Goal: Contribute content: Contribute content

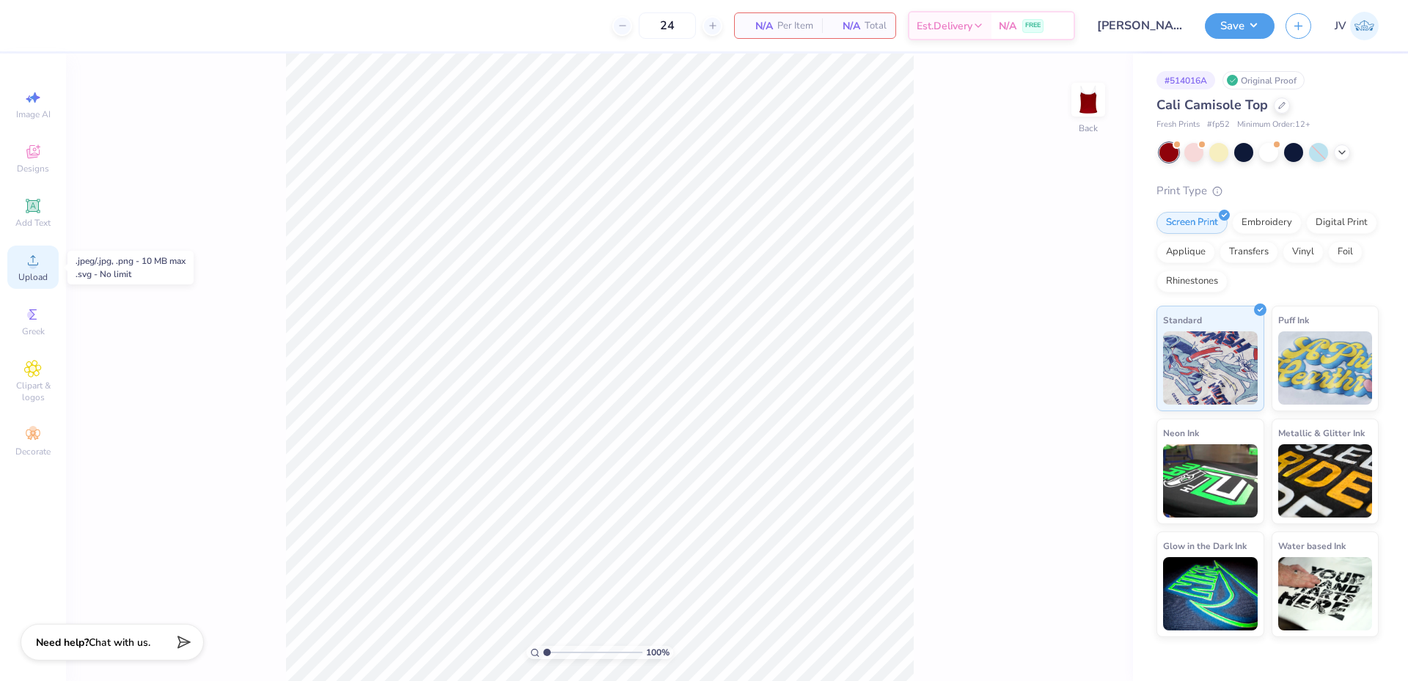
click at [34, 280] on span "Upload" at bounding box center [32, 277] width 29 height 12
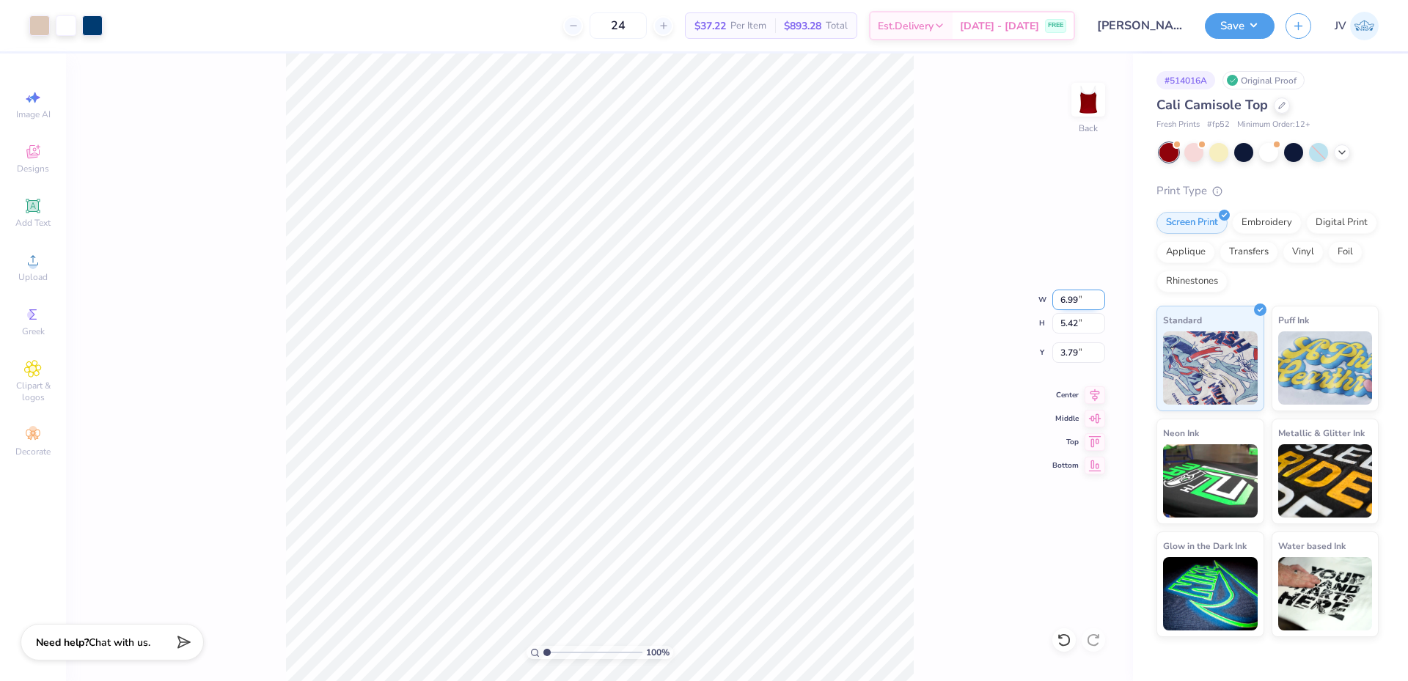
click at [1073, 299] on input "6.99" at bounding box center [1078, 300] width 53 height 21
type input "7.00"
click at [1065, 358] on input "3.79" at bounding box center [1078, 352] width 53 height 21
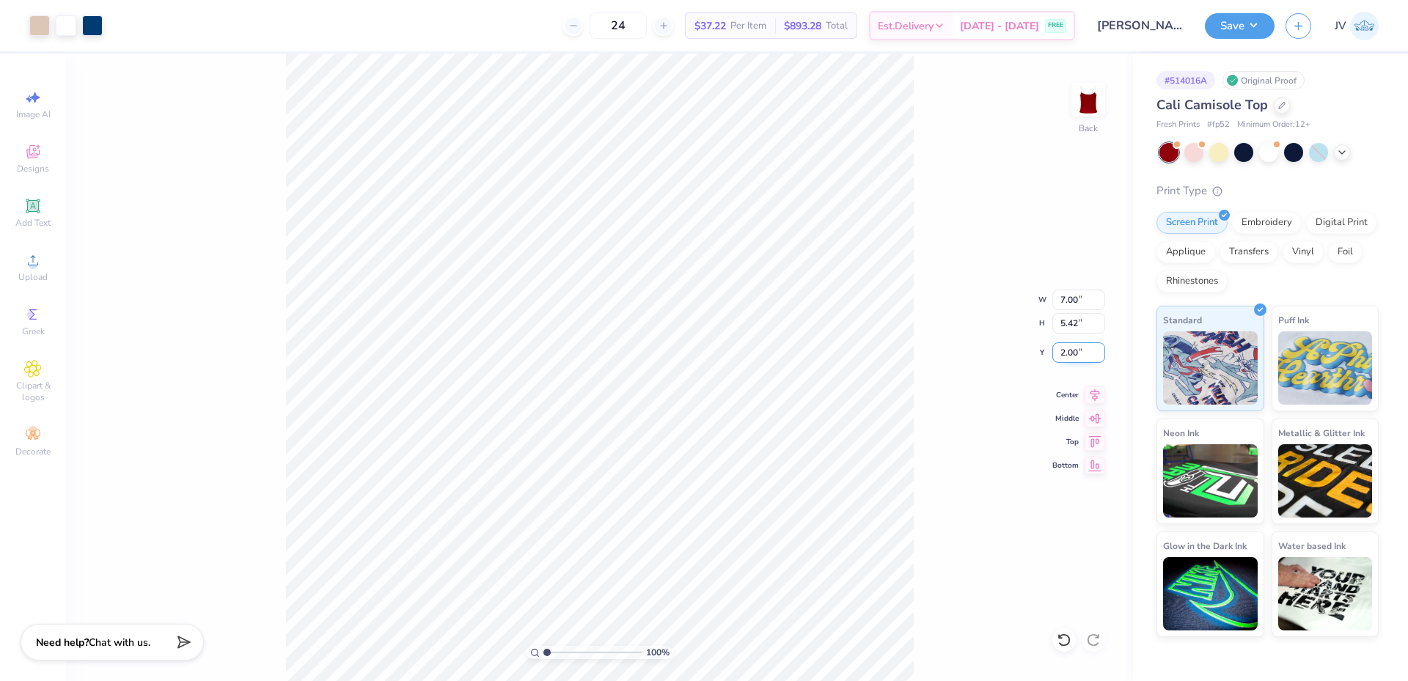
click at [1065, 358] on input "2.00" at bounding box center [1078, 352] width 53 height 21
type input "1.00"
click at [33, 262] on icon at bounding box center [33, 260] width 10 height 10
click at [38, 217] on span "Add Text" at bounding box center [32, 223] width 35 height 12
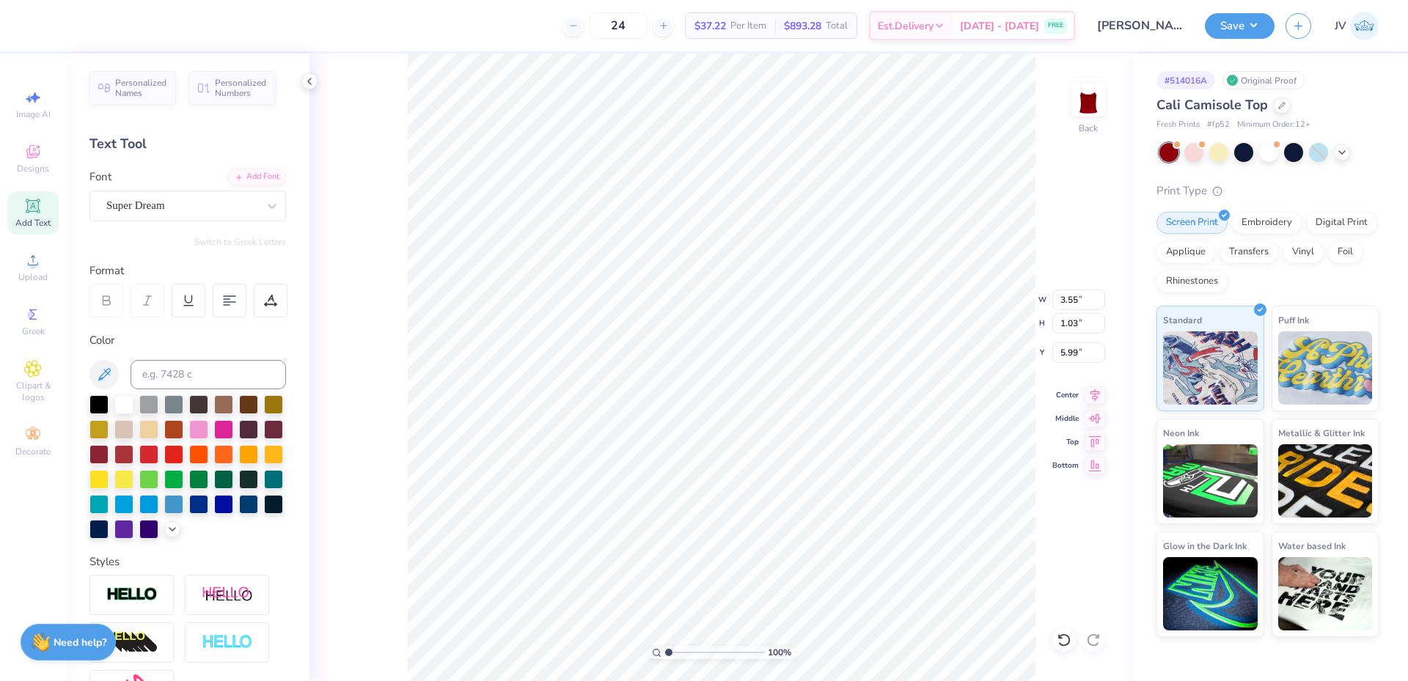
scroll to position [12, 2]
type textarea "2025"
click at [257, 181] on div "Add Font" at bounding box center [257, 175] width 58 height 17
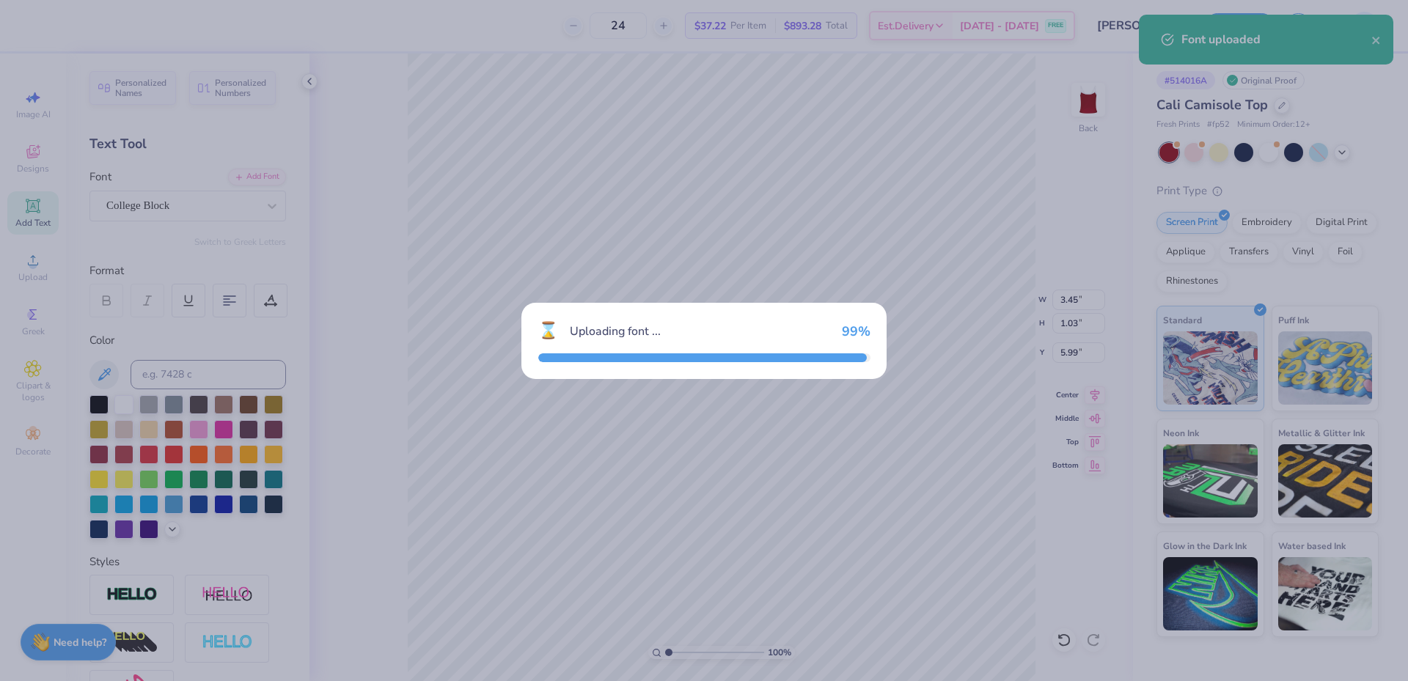
type input "2.81"
type input "1.15"
type input "5.93"
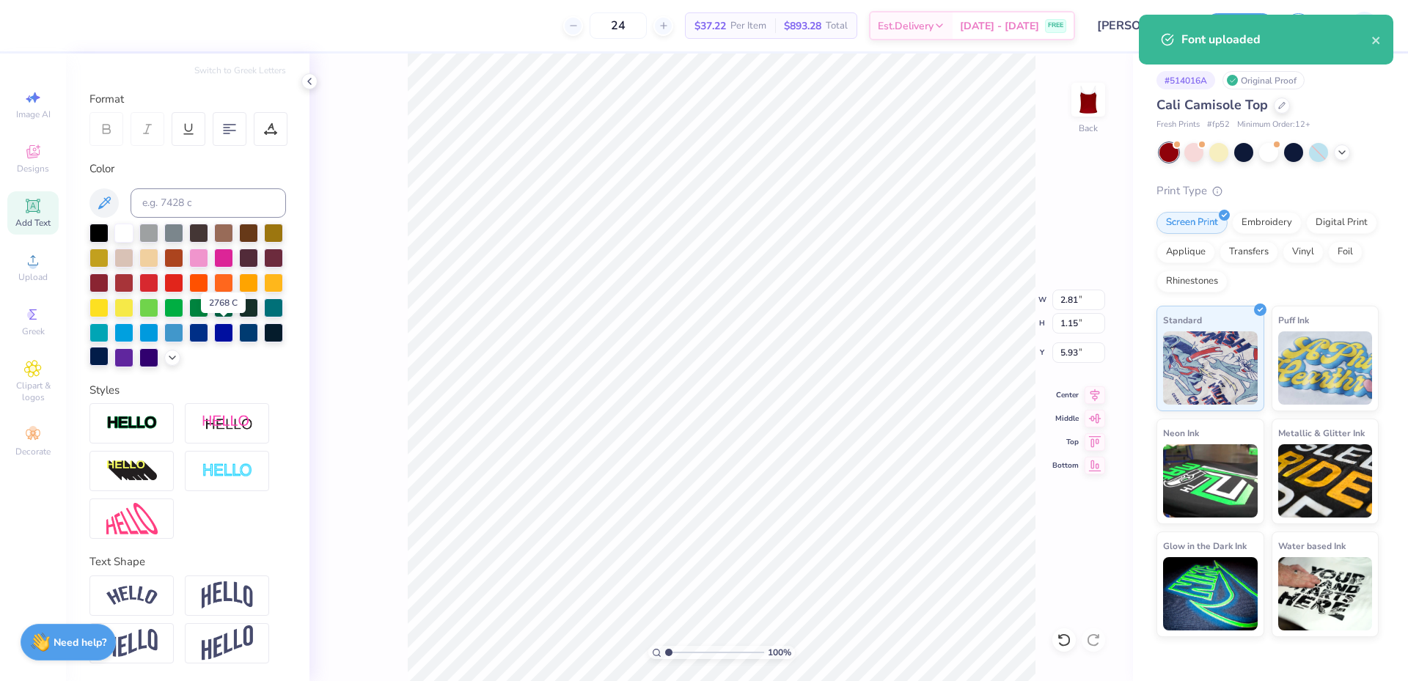
scroll to position [196, 0]
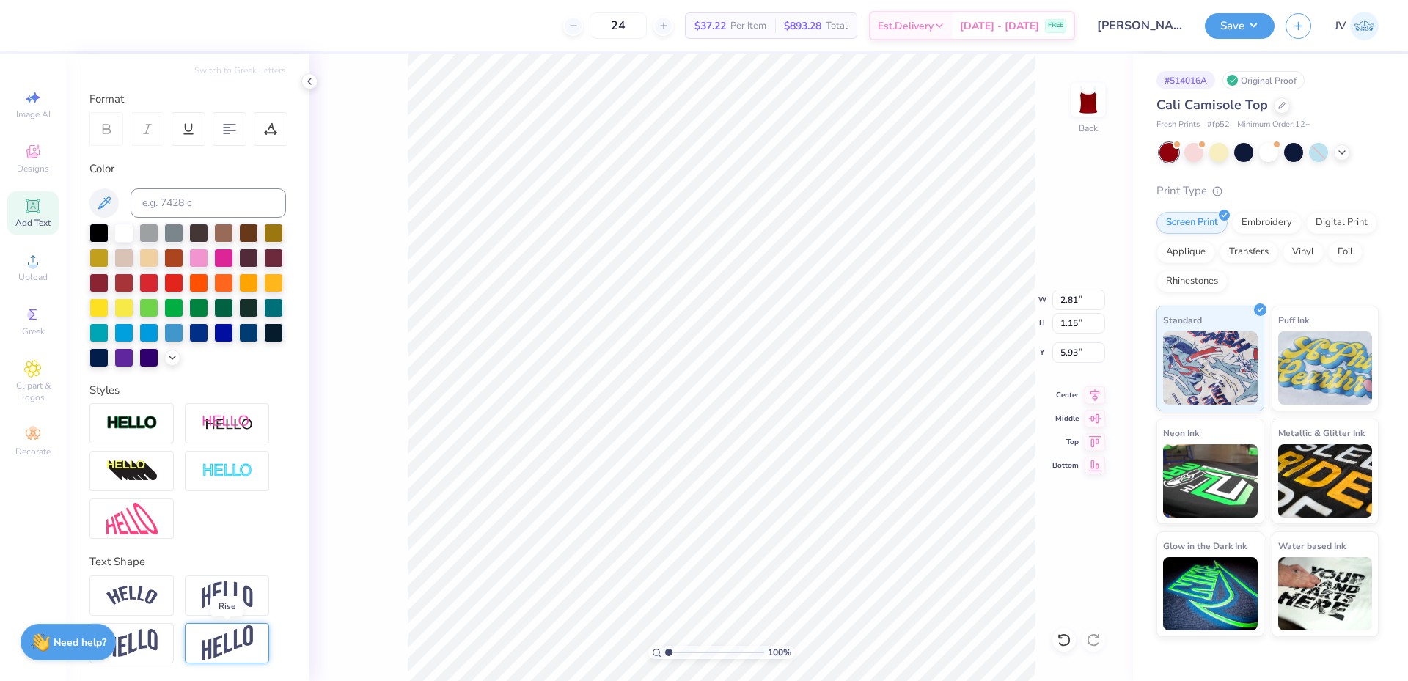
click at [235, 644] on img at bounding box center [227, 643] width 51 height 36
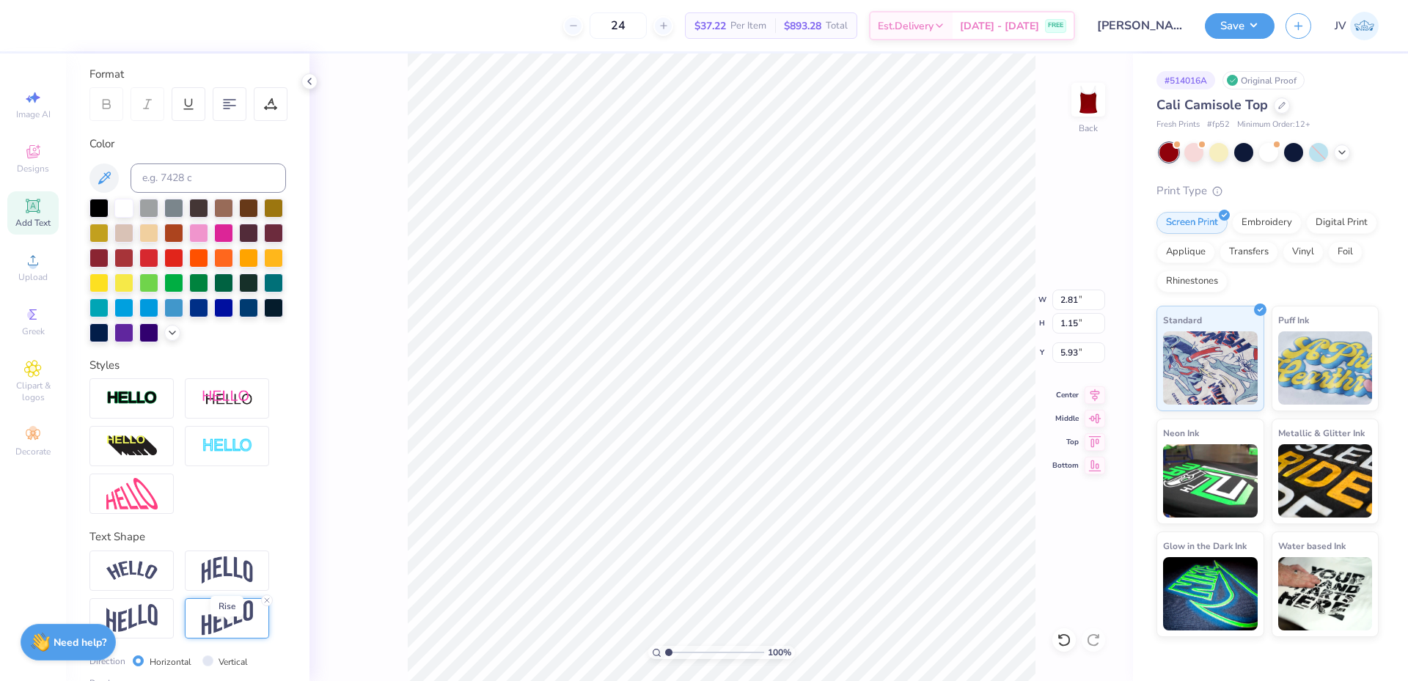
type input "2.29"
type input "5.35"
click at [140, 633] on img at bounding box center [131, 618] width 51 height 29
type input "1.71"
type input "5.64"
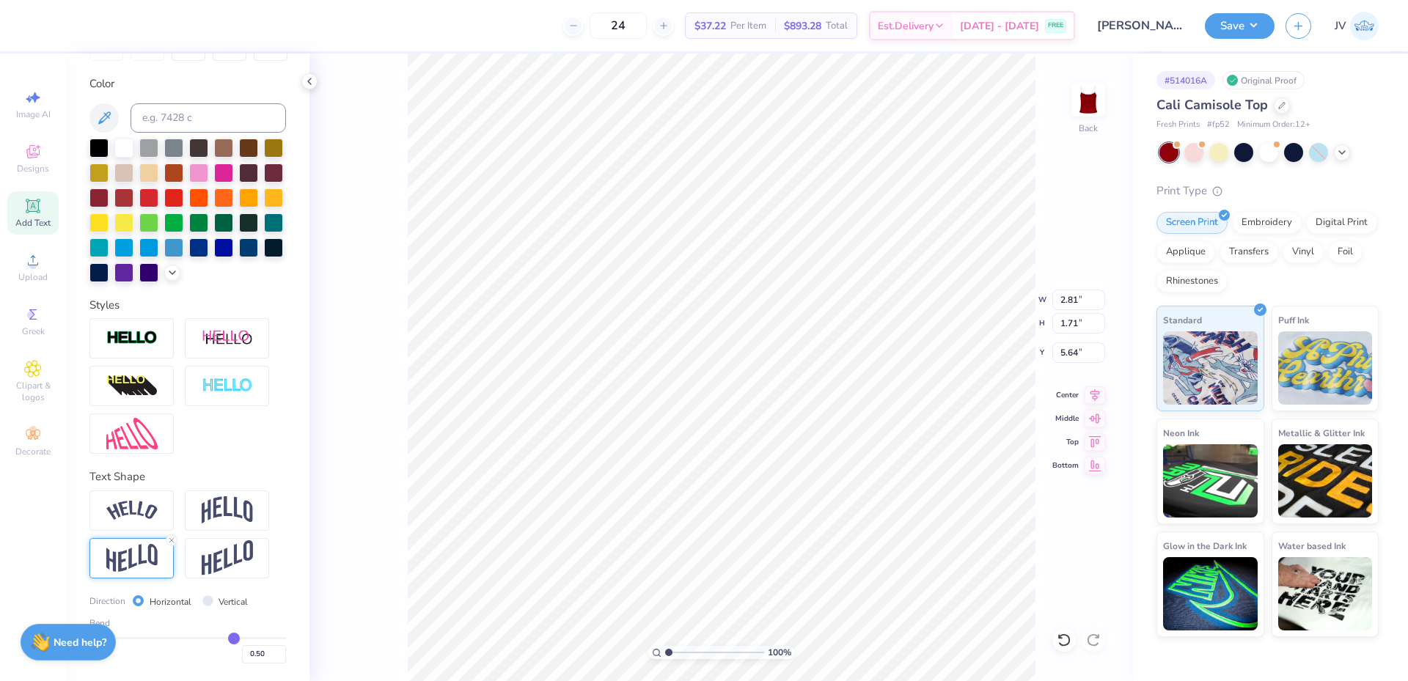
scroll to position [282, 0]
type input "0.48"
type input "0.47"
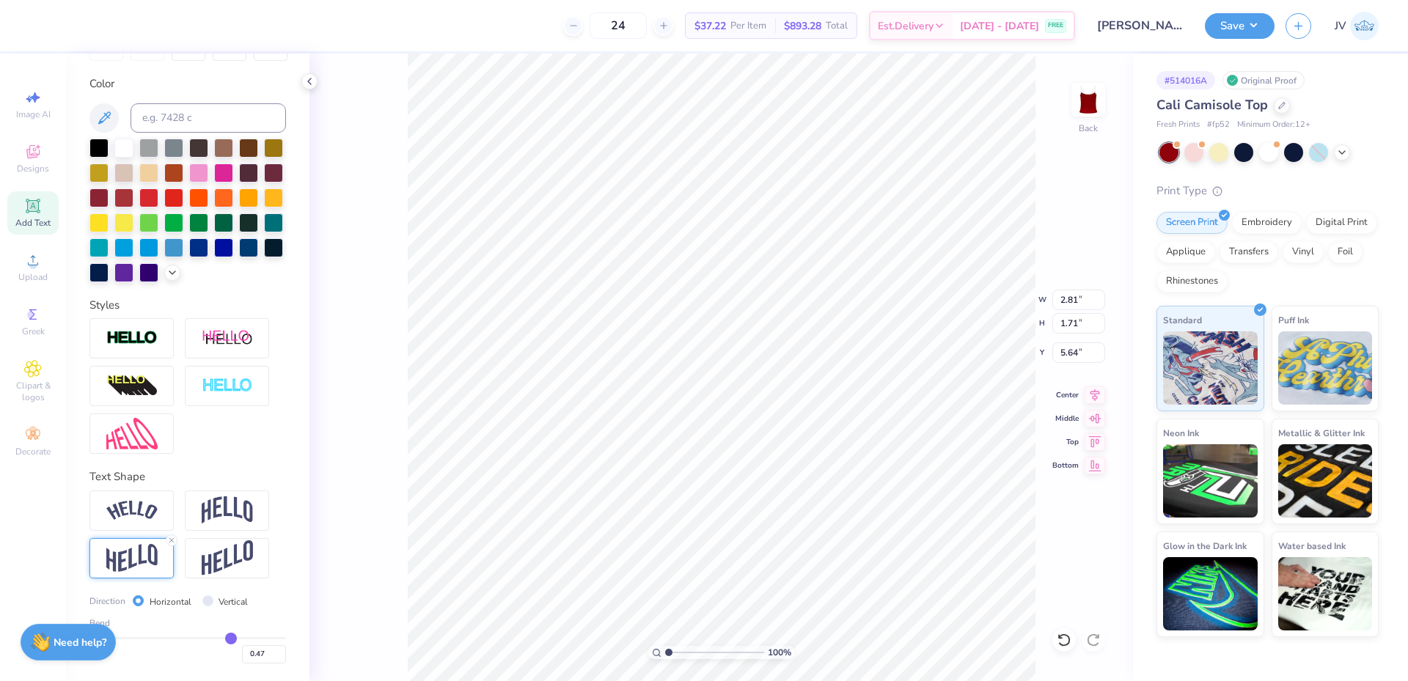
type input "0.45"
type input "0.43"
type input "0.4"
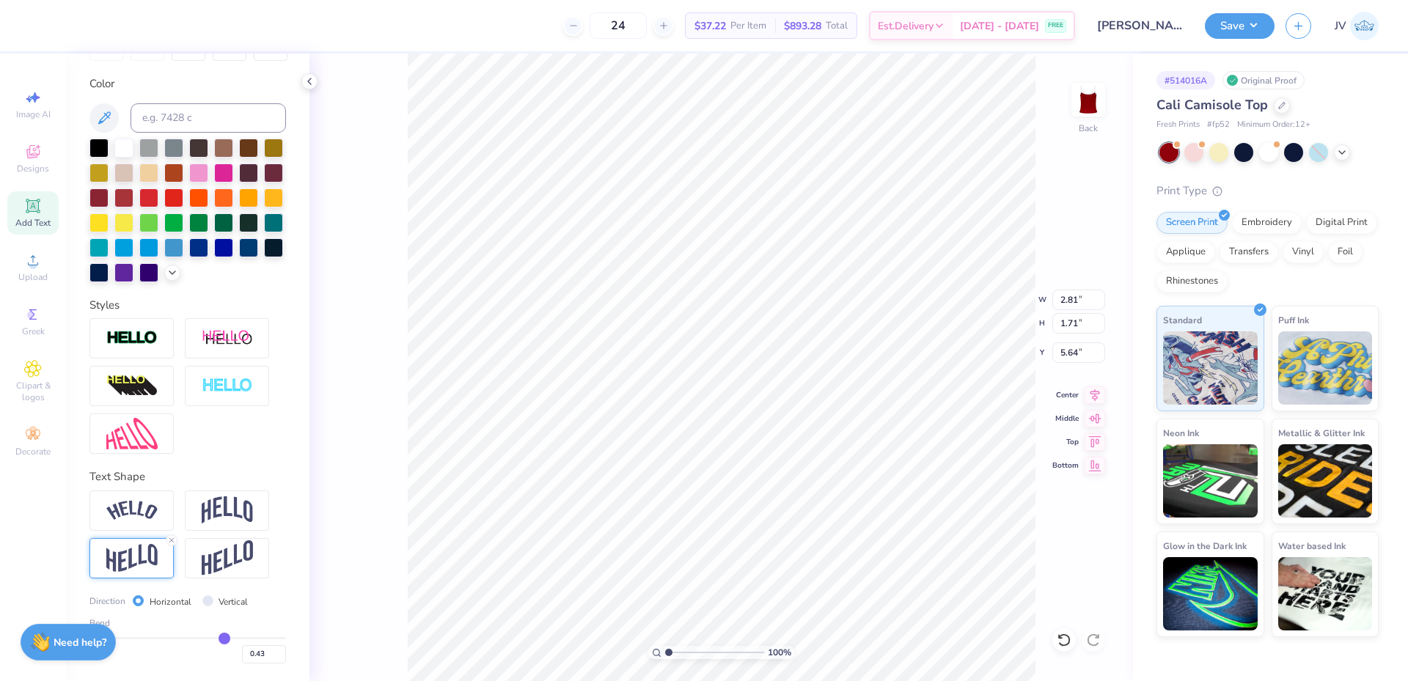
type input "0.40"
type input "0.39"
type input "0.37"
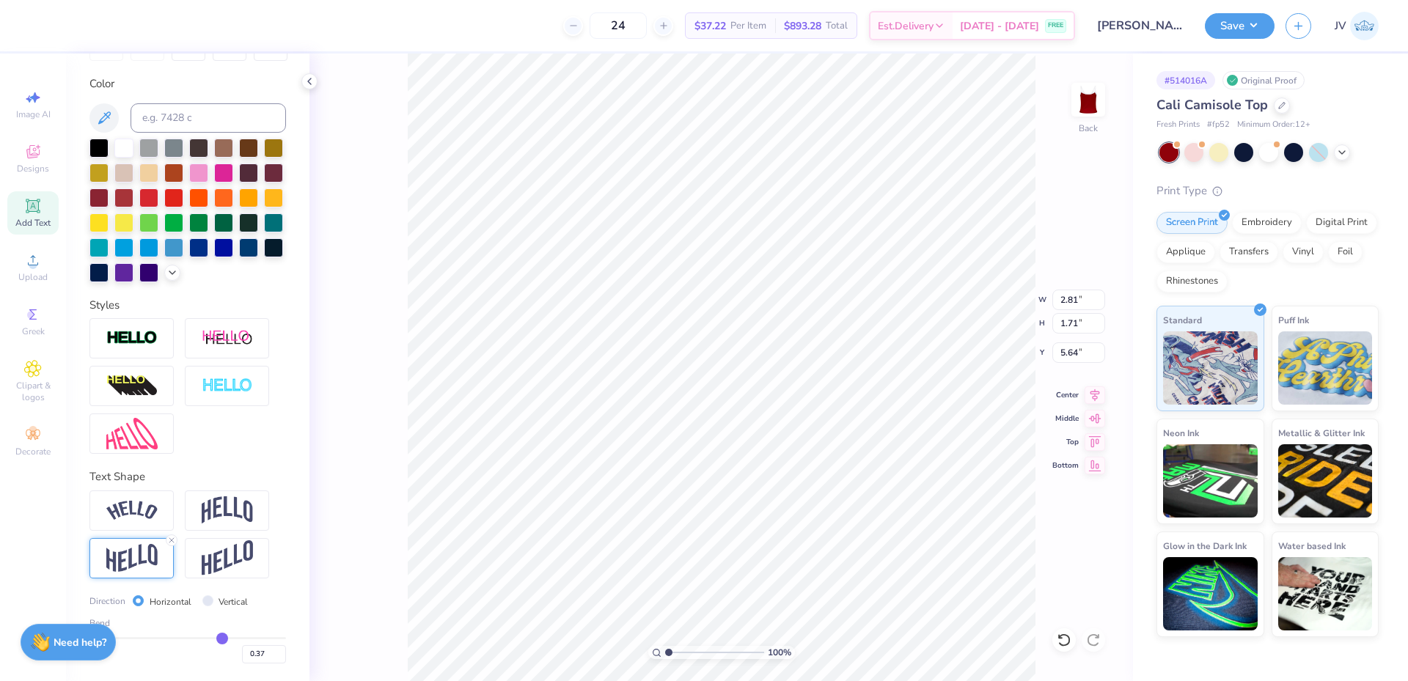
type input "0.35"
type input "0.32"
type input "0.31"
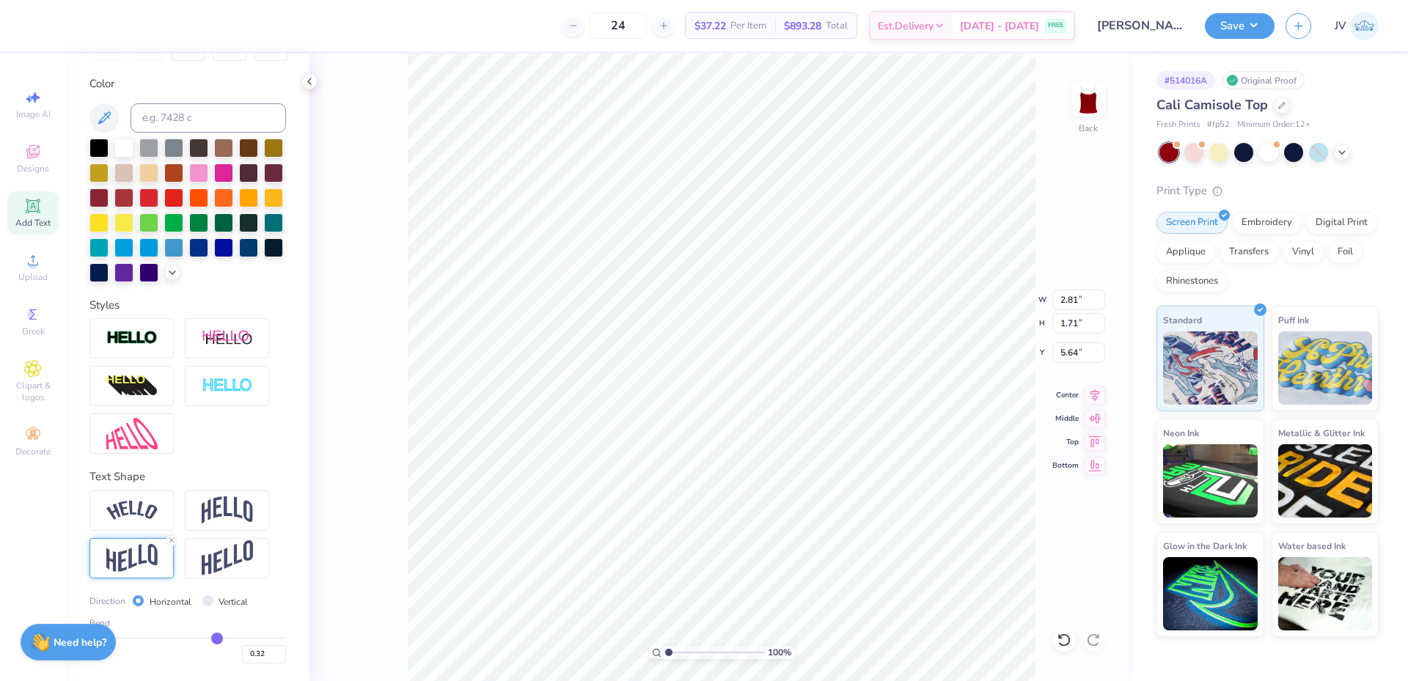
type input "0.31"
type input "0.29"
type input "0.27"
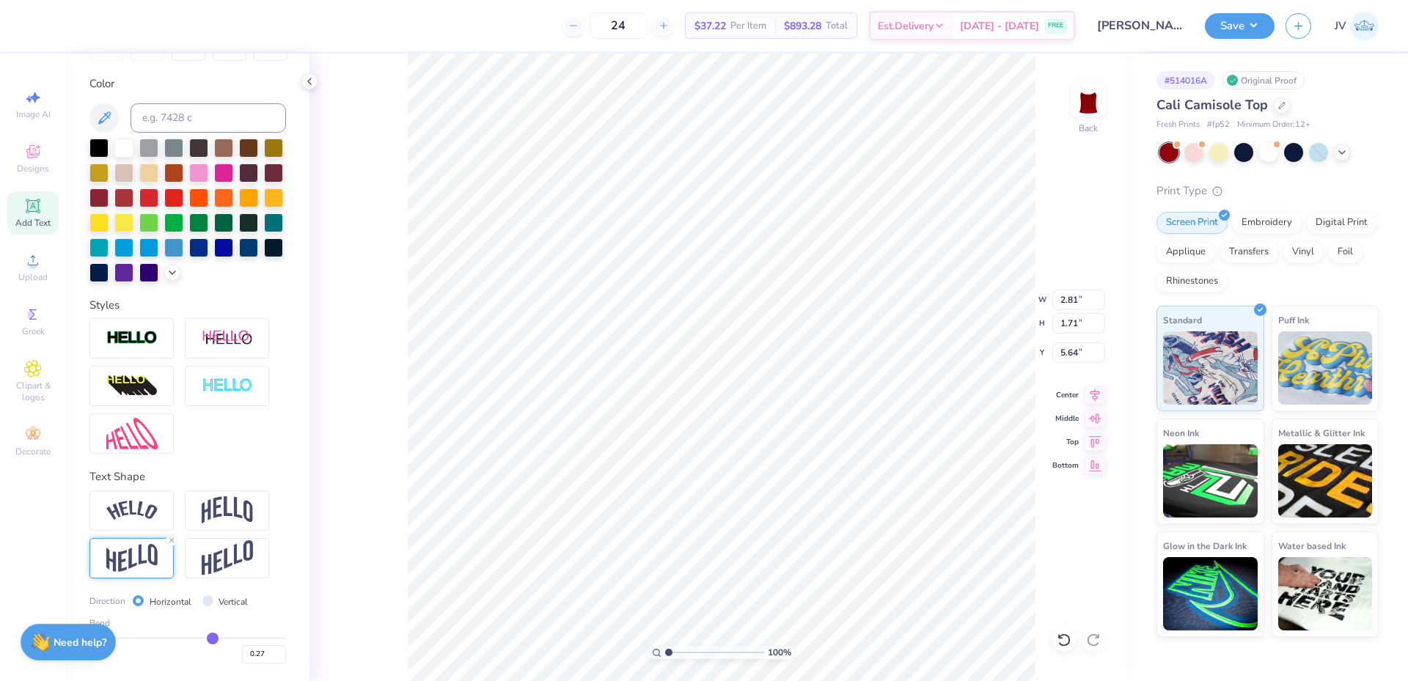
type input "0.25"
type input "0.24"
type input "0.23"
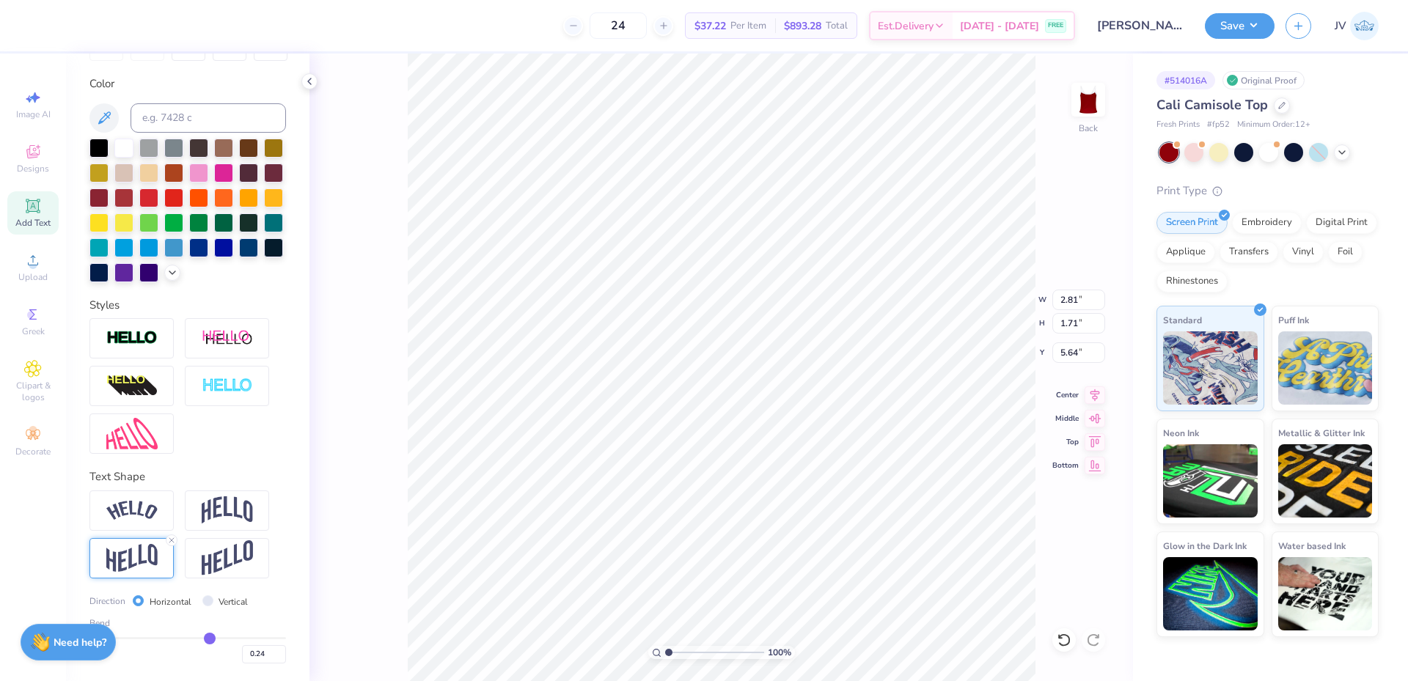
type input "0.23"
type input "0.21"
type input "0.19"
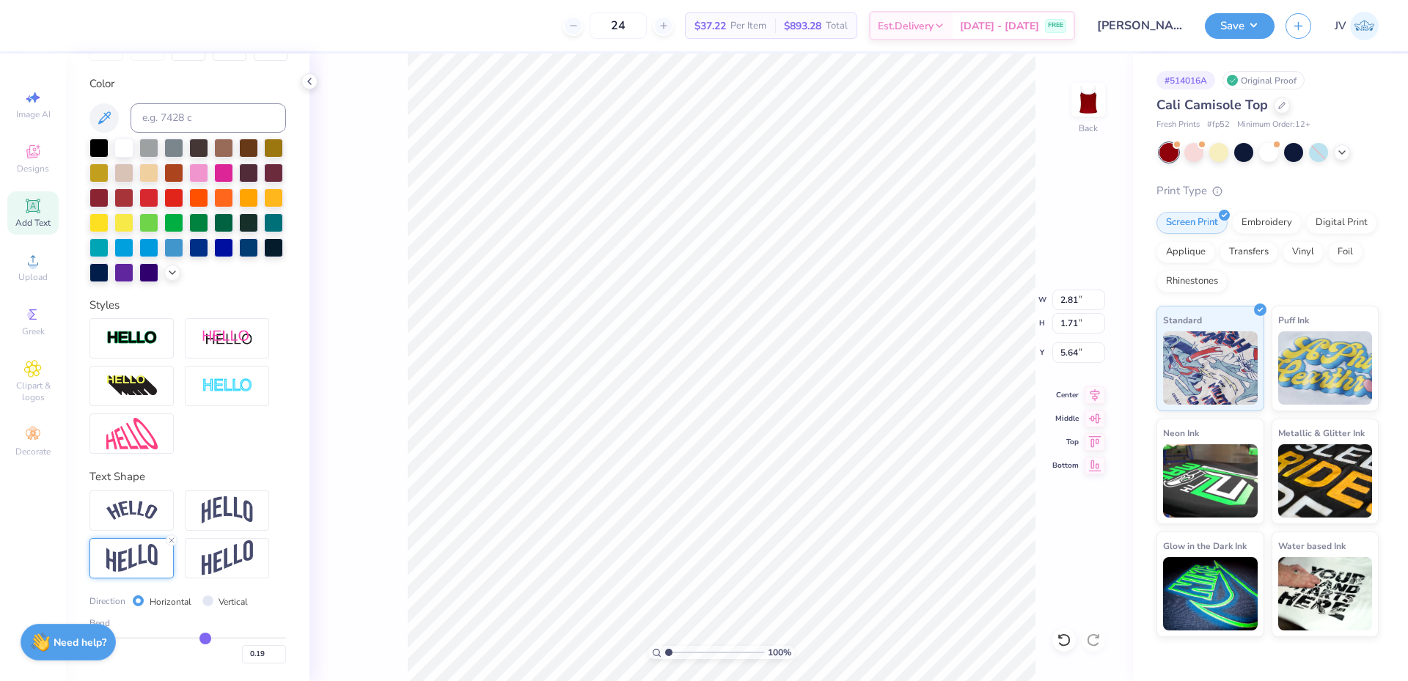
type input "0.18"
type input "0.17"
type input "0.16"
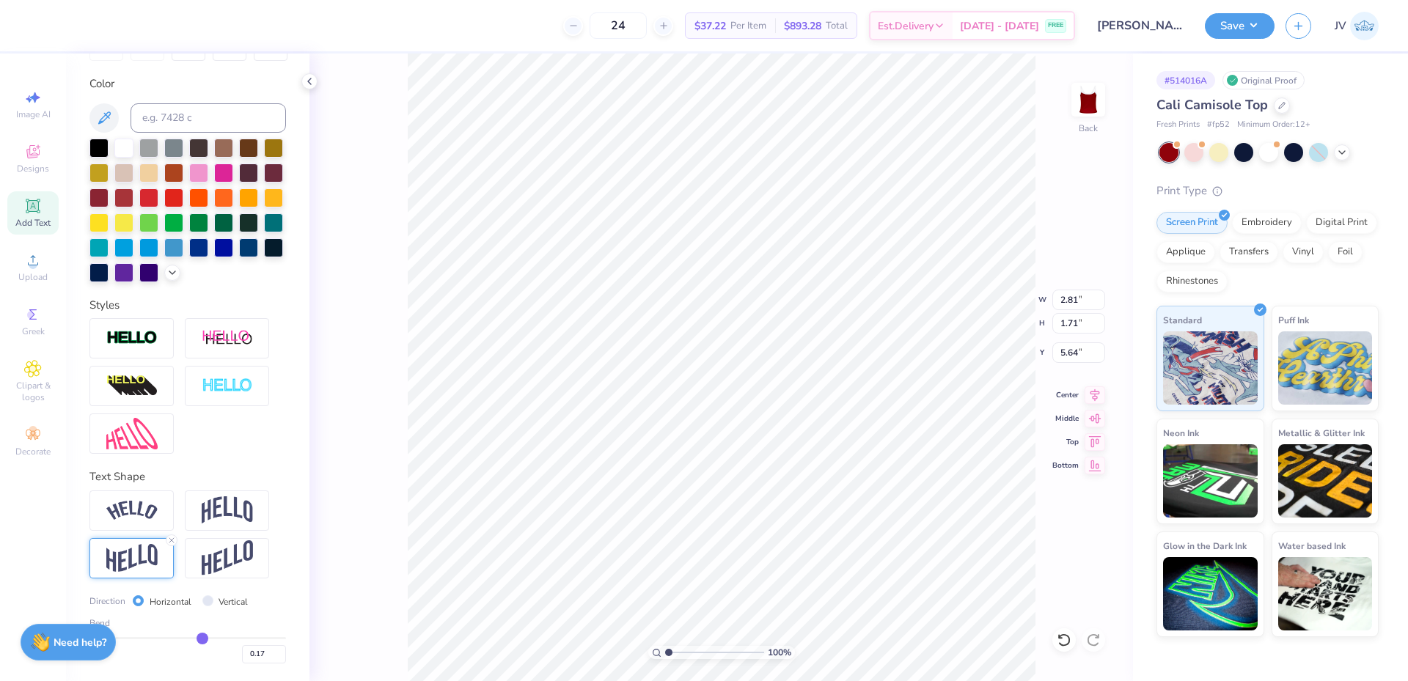
type input "0.16"
type input "0.15"
type input "0.14"
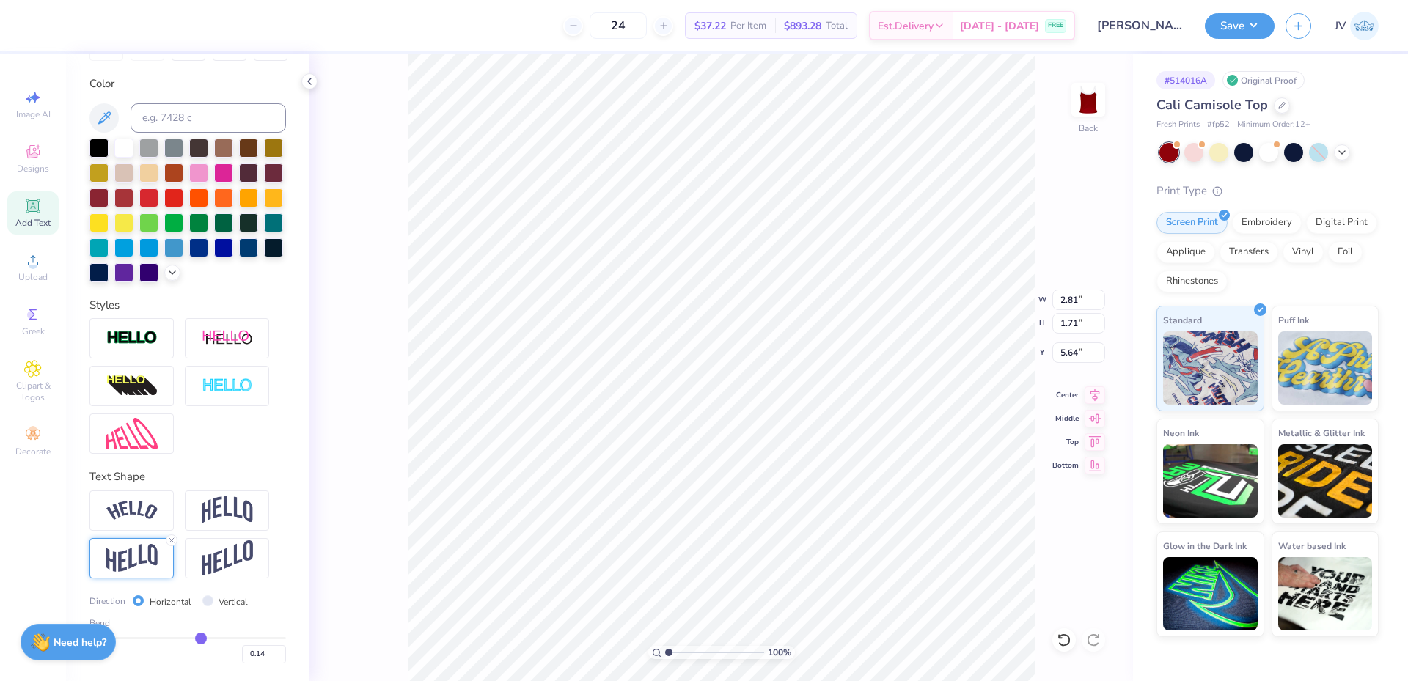
type input "0.12"
type input "0.11"
type input "0.1"
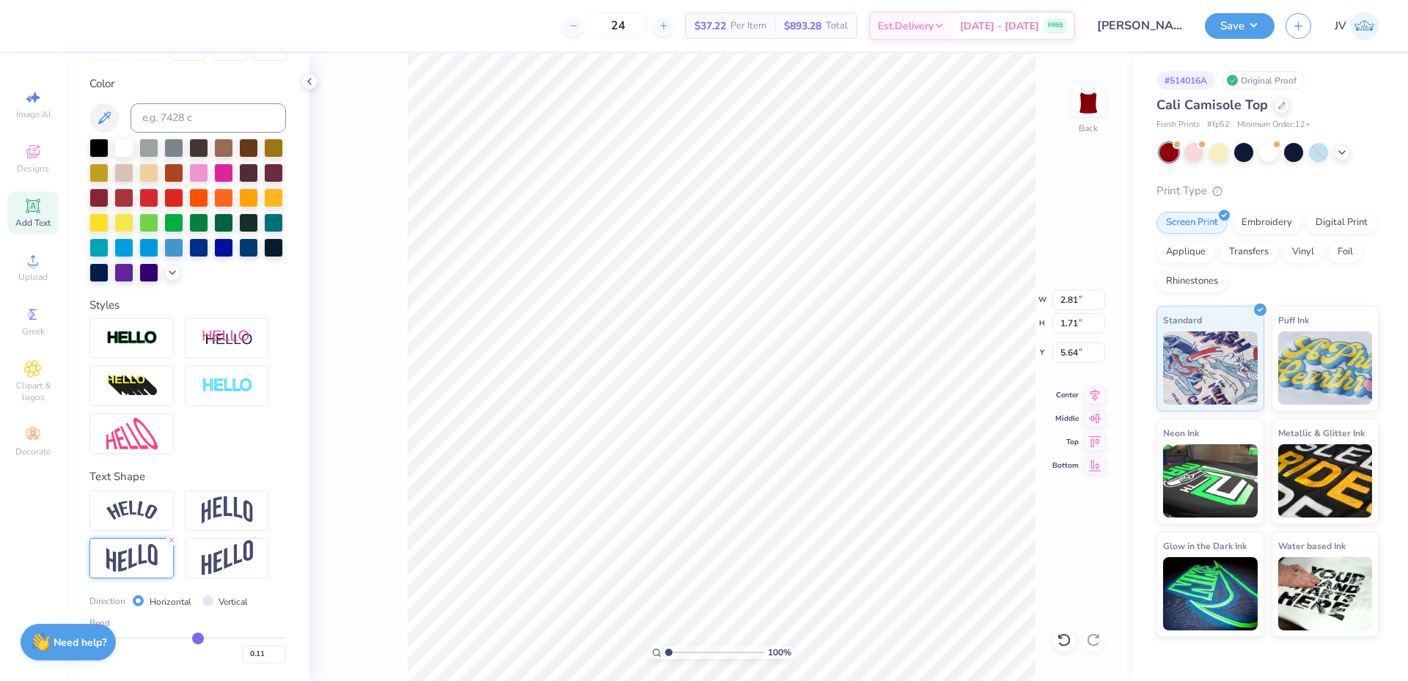
type input "0.10"
type input "0.09"
type input "0.07"
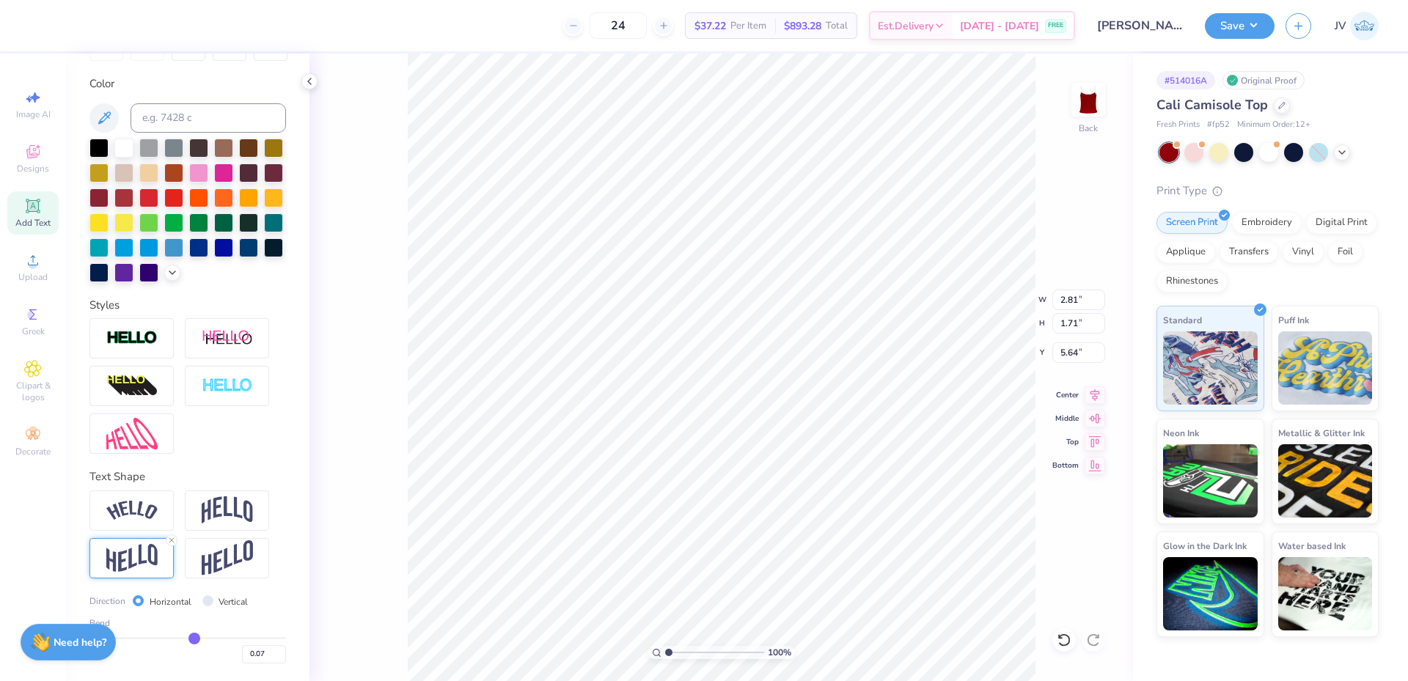
type input "0.06"
type input "0.05"
type input "0.03"
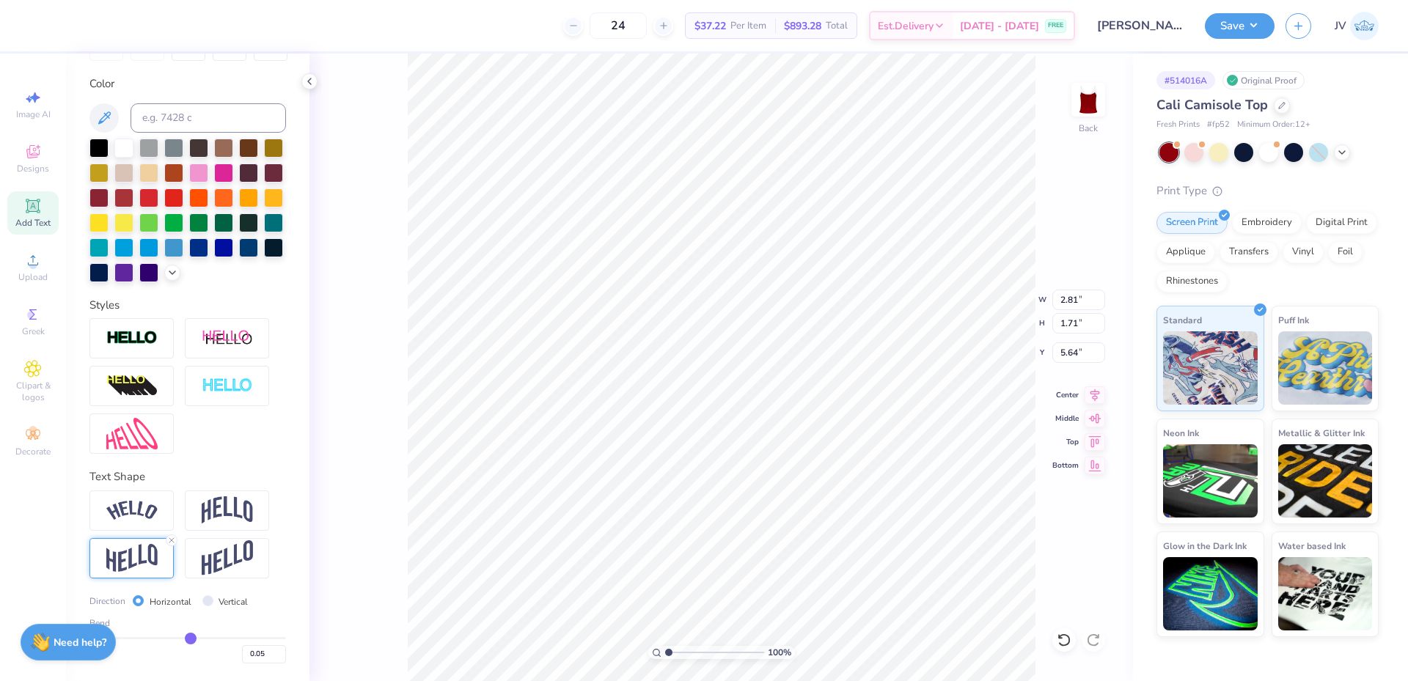
type input "0.03"
type input "0.02"
type input "0.01"
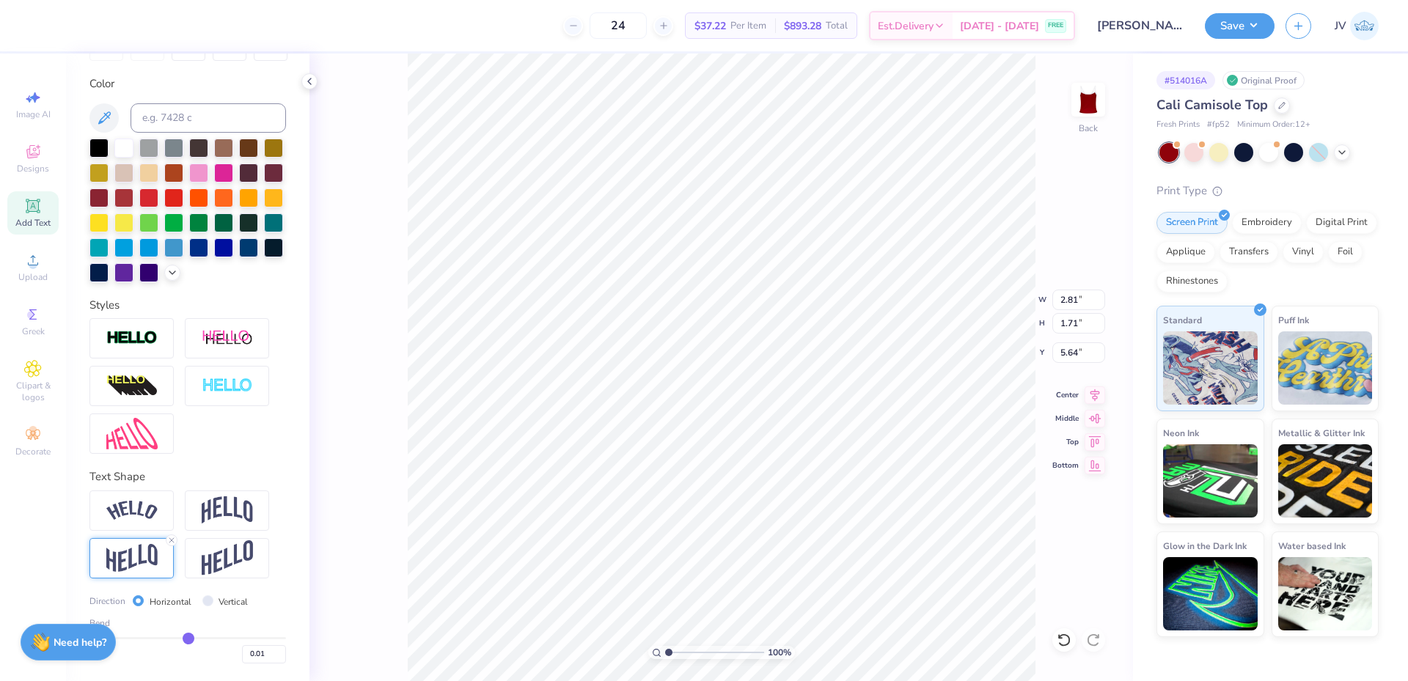
type input "0"
type input "0.00"
type input "-0.01"
type input "-0.02"
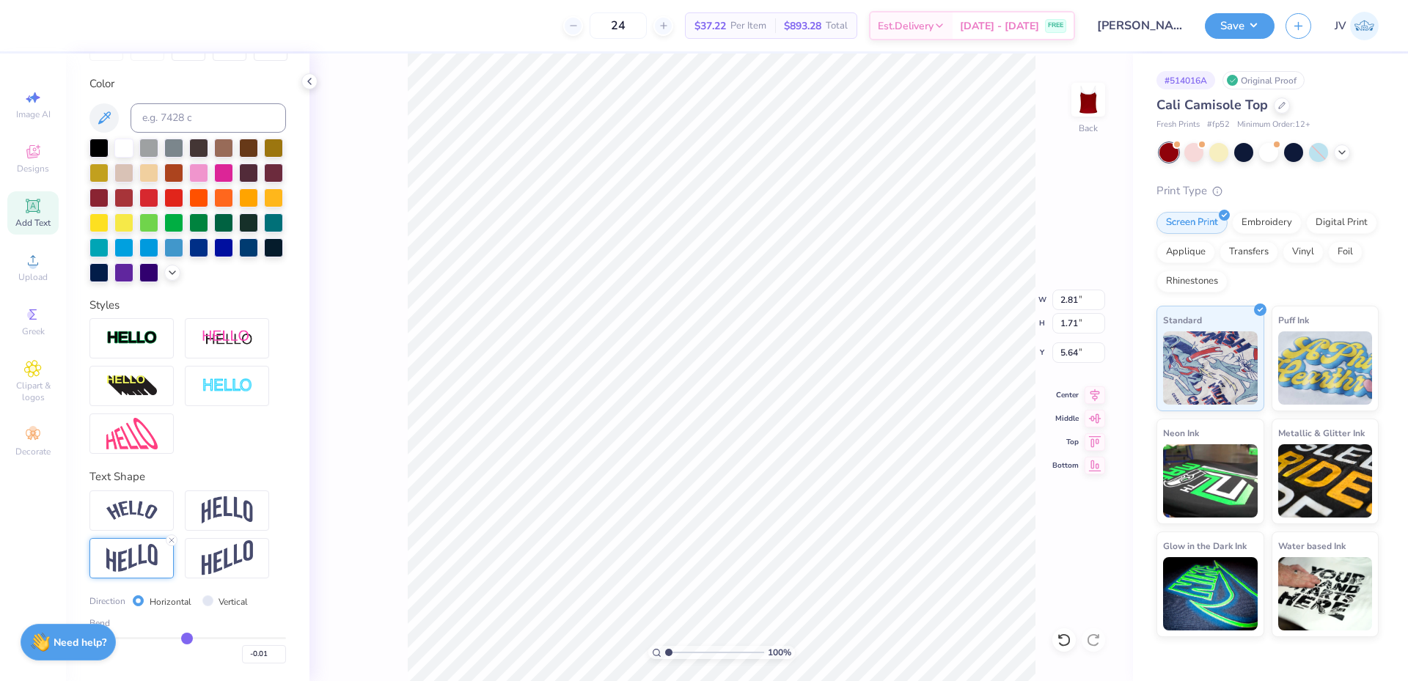
type input "-0.02"
type input "-0.03"
type input "-0.04"
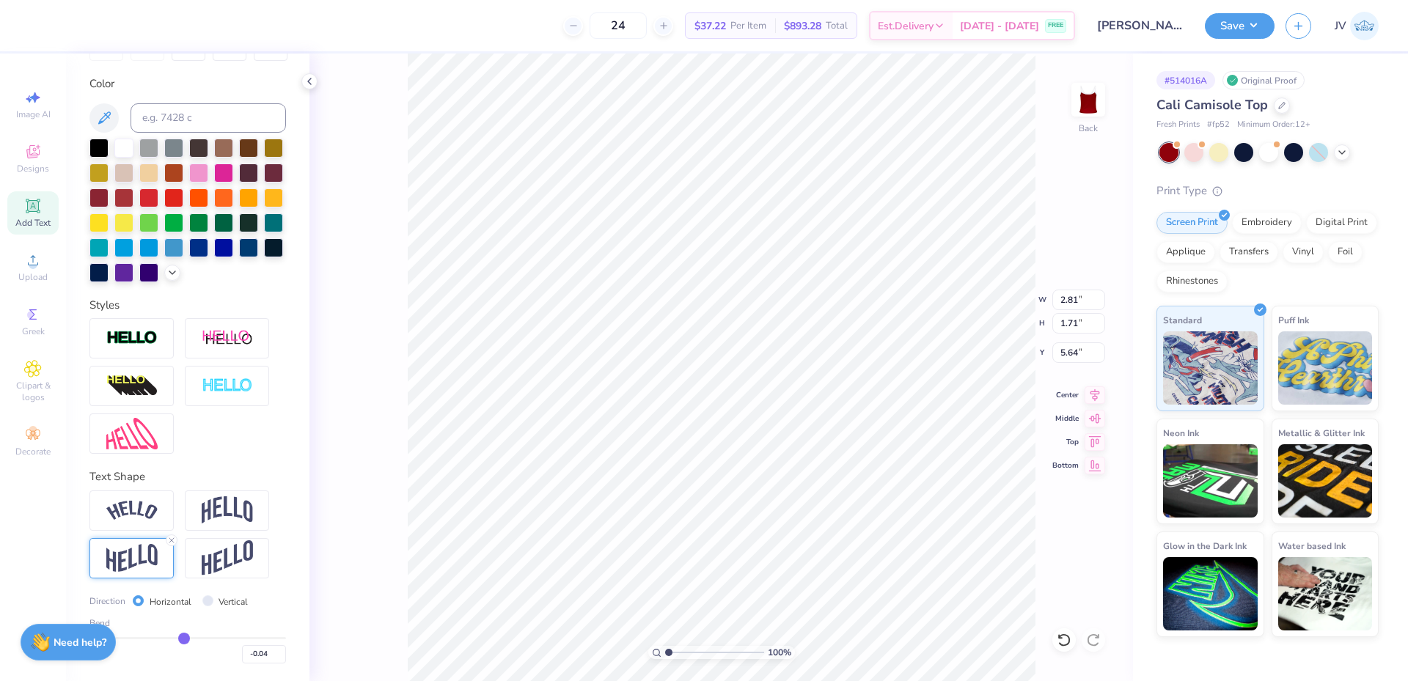
type input "-0.05"
drag, startPoint x: 225, startPoint y: 636, endPoint x: 178, endPoint y: 637, distance: 46.9
type input "-0.05"
click at [178, 637] on input "range" at bounding box center [187, 638] width 196 height 2
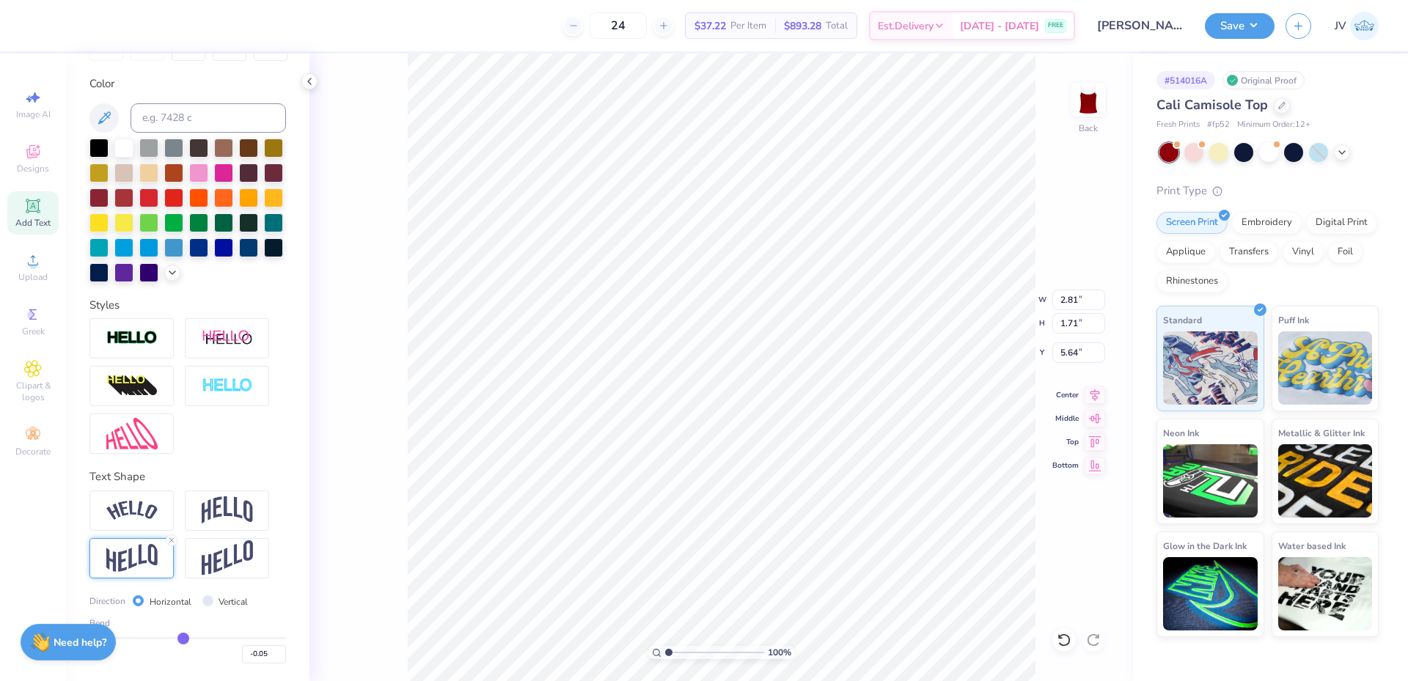
type input "1.20"
type input "5.90"
type input "-0.04"
type input "-0.03"
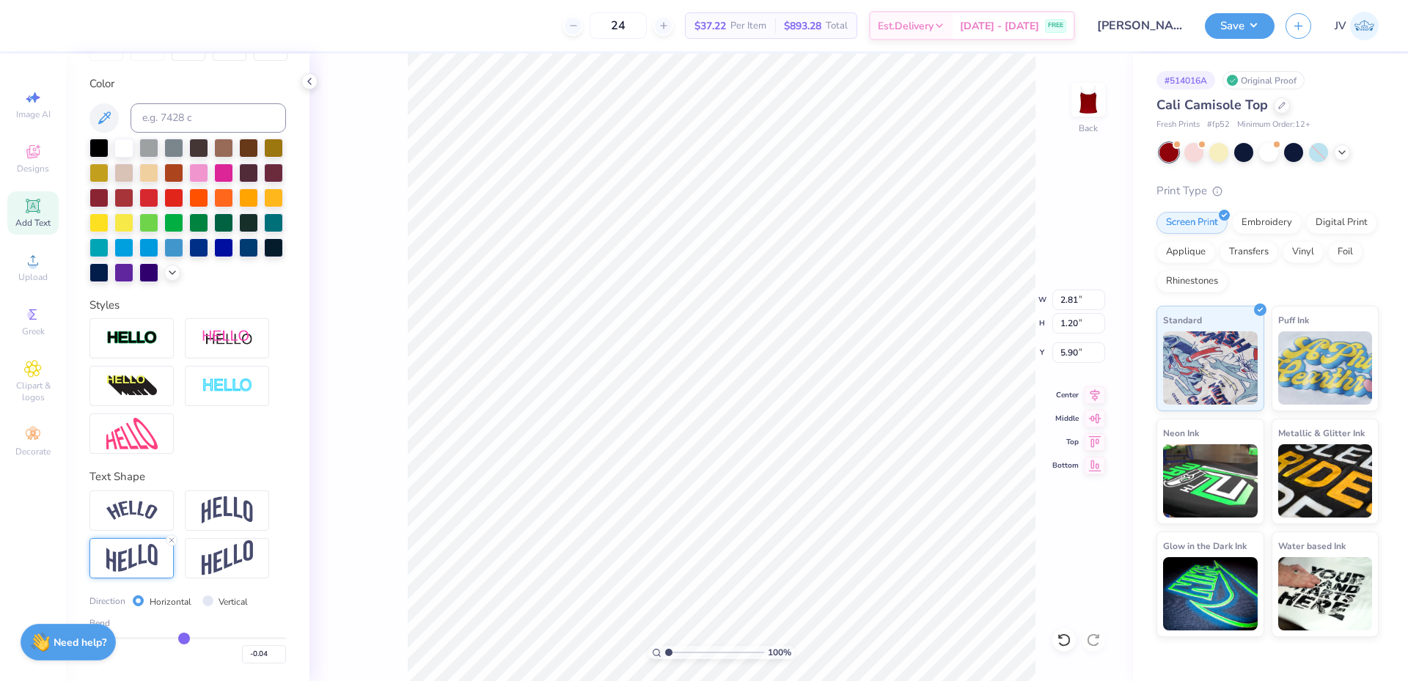
type input "-0.03"
type input "-0.02"
type input "-0.01"
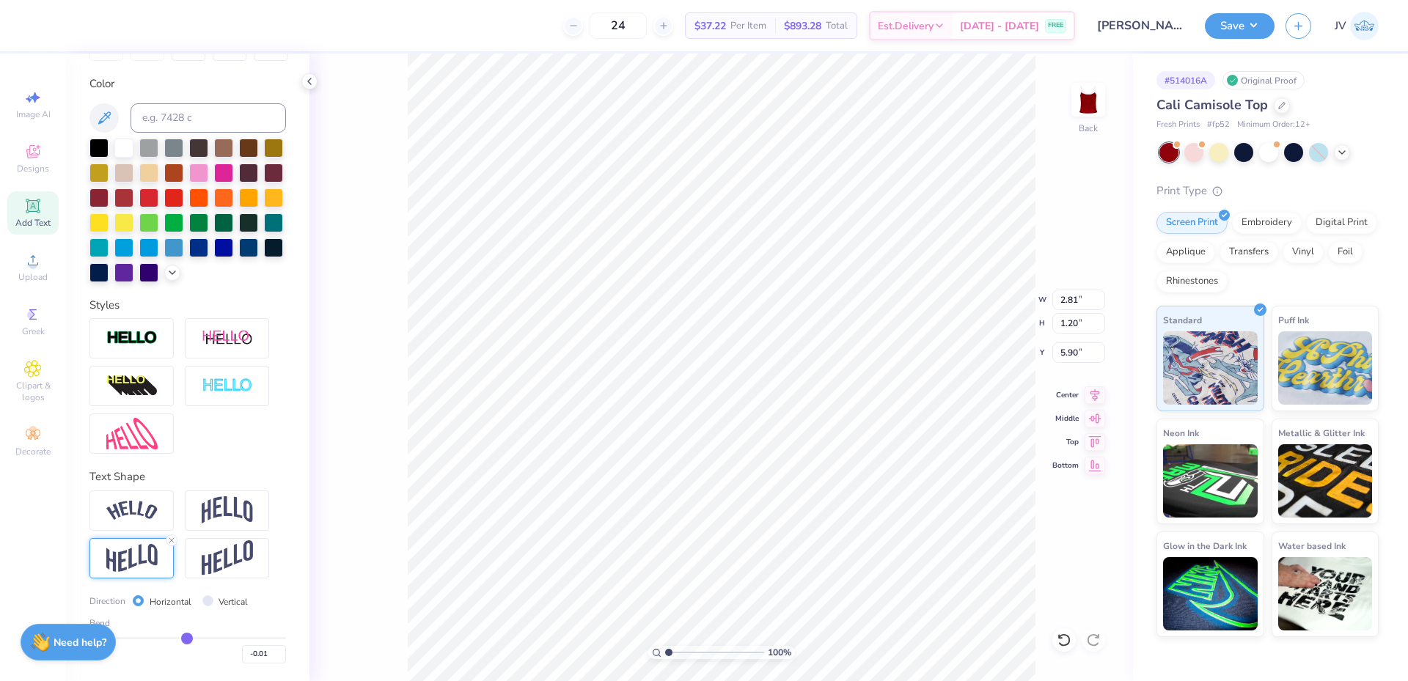
type input "0"
type input "0.00"
type input "0"
click at [183, 637] on input "range" at bounding box center [187, 638] width 196 height 2
type input "1.15"
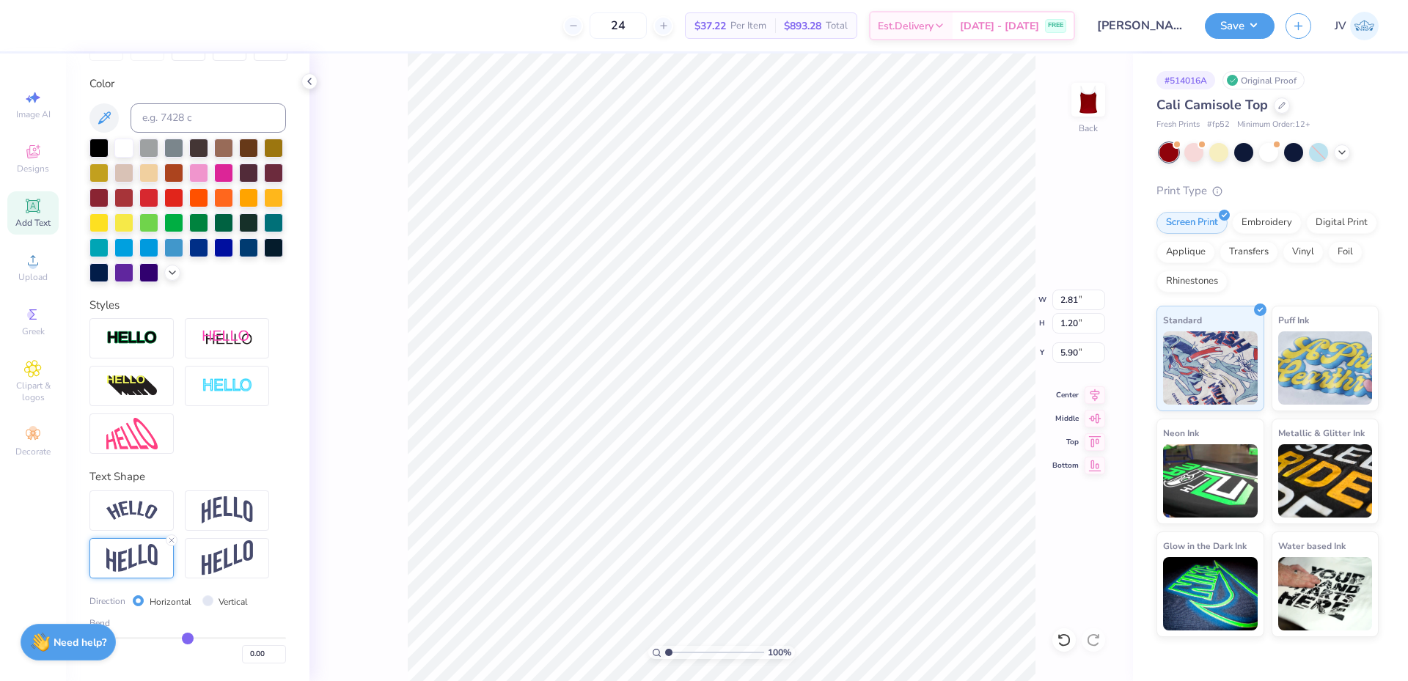
type input "5.93"
type input "-0.01"
type input "-0.02"
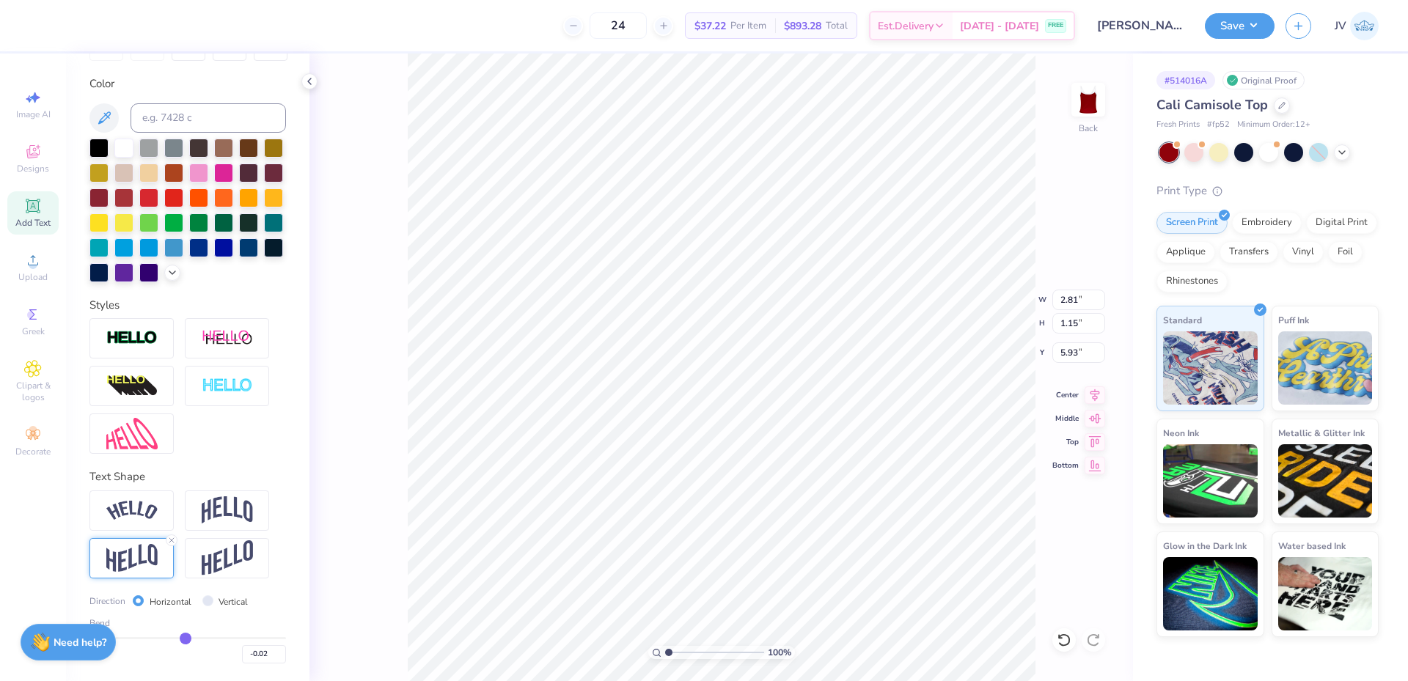
type input "-0.03"
type input "-0.04"
type input "-0.05"
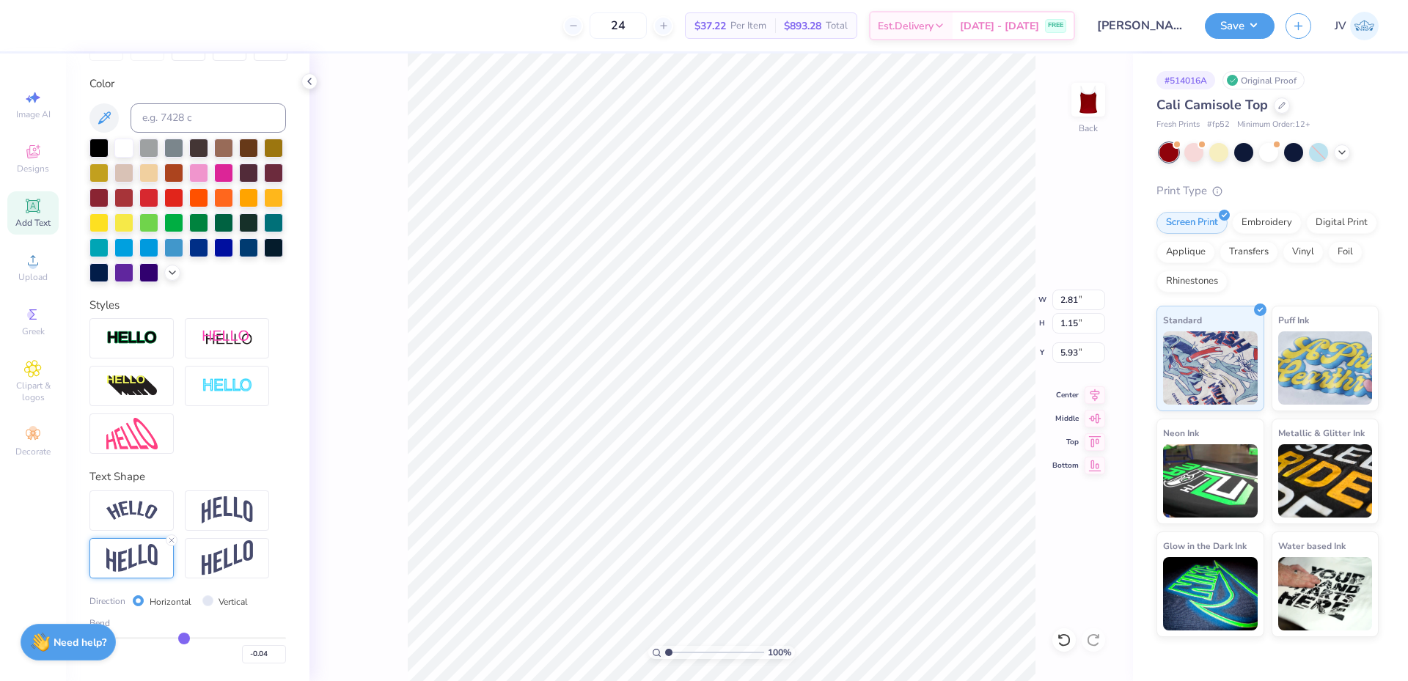
type input "-0.05"
type input "-0.06"
type input "-0.08"
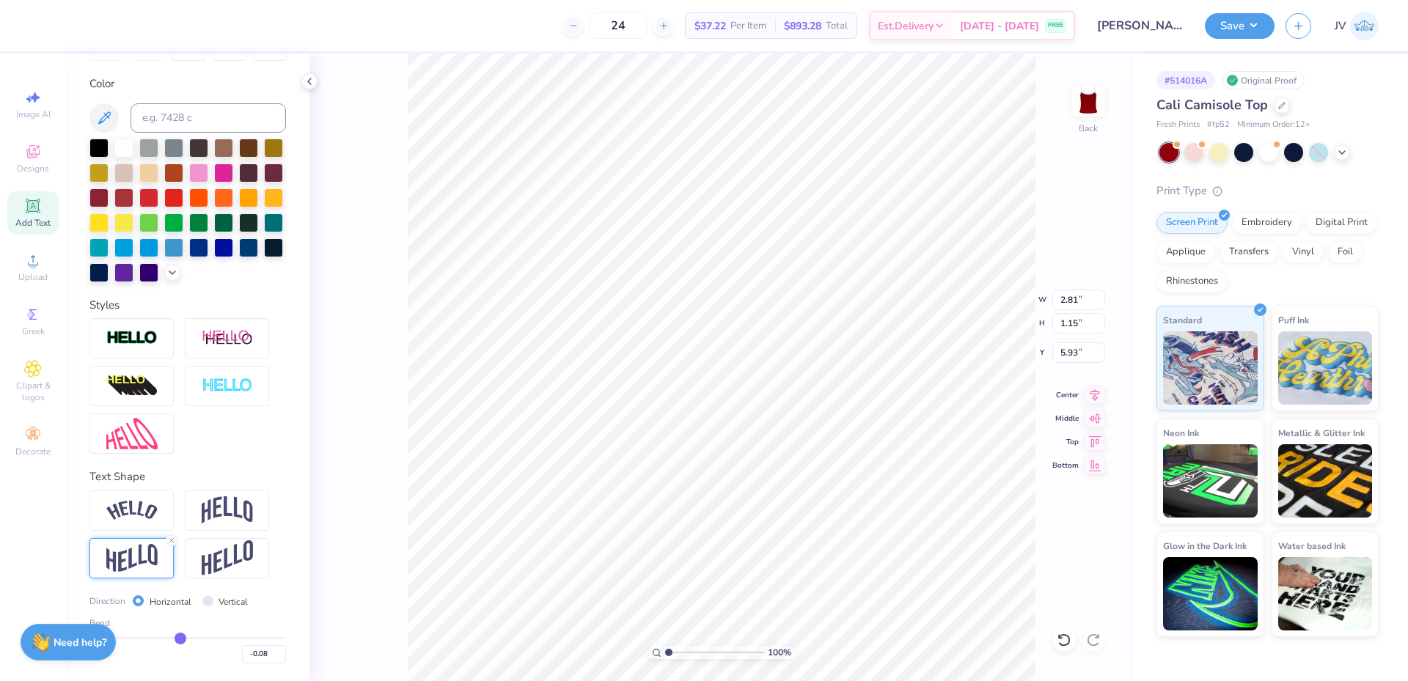
type input "-0.09"
type input "-0.1"
type input "-0.10"
type input "-0.11"
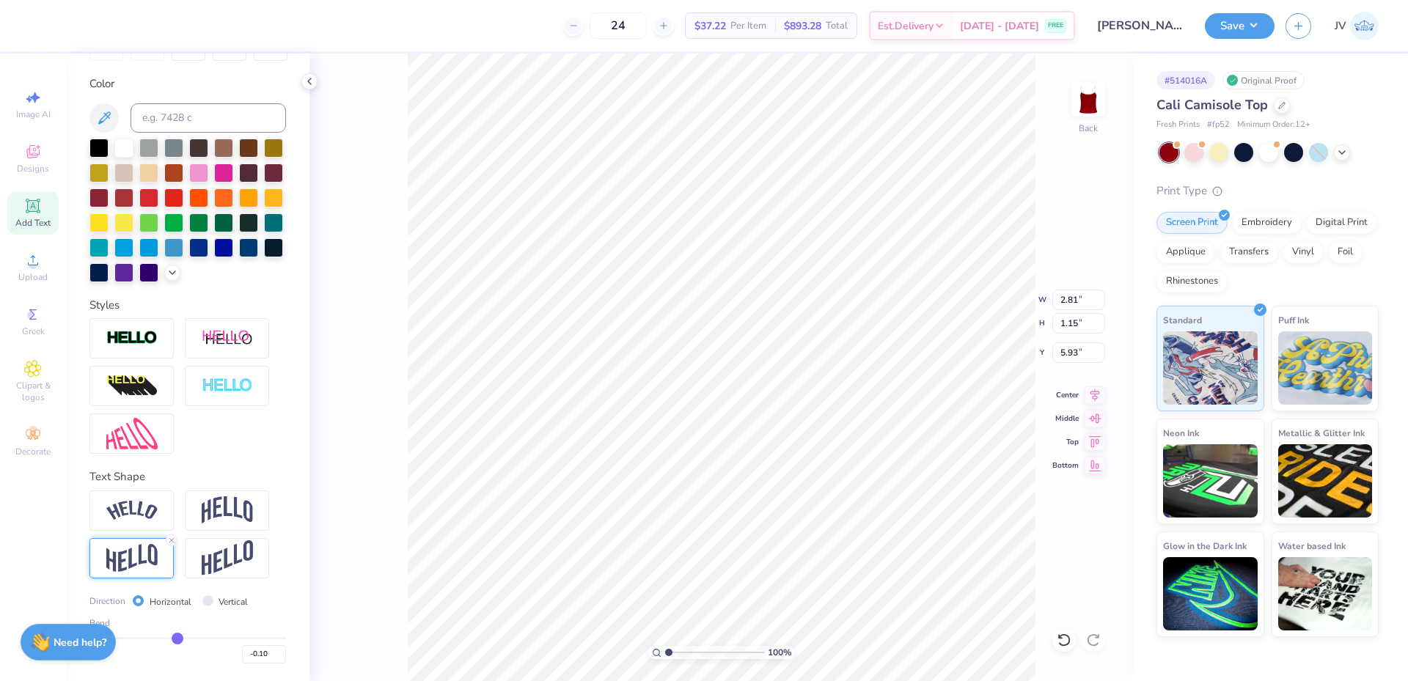
type input "-0.11"
drag, startPoint x: 183, startPoint y: 635, endPoint x: 172, endPoint y: 635, distance: 10.3
type input "-0.11"
click at [172, 637] on input "range" at bounding box center [187, 638] width 196 height 2
type input "1.27"
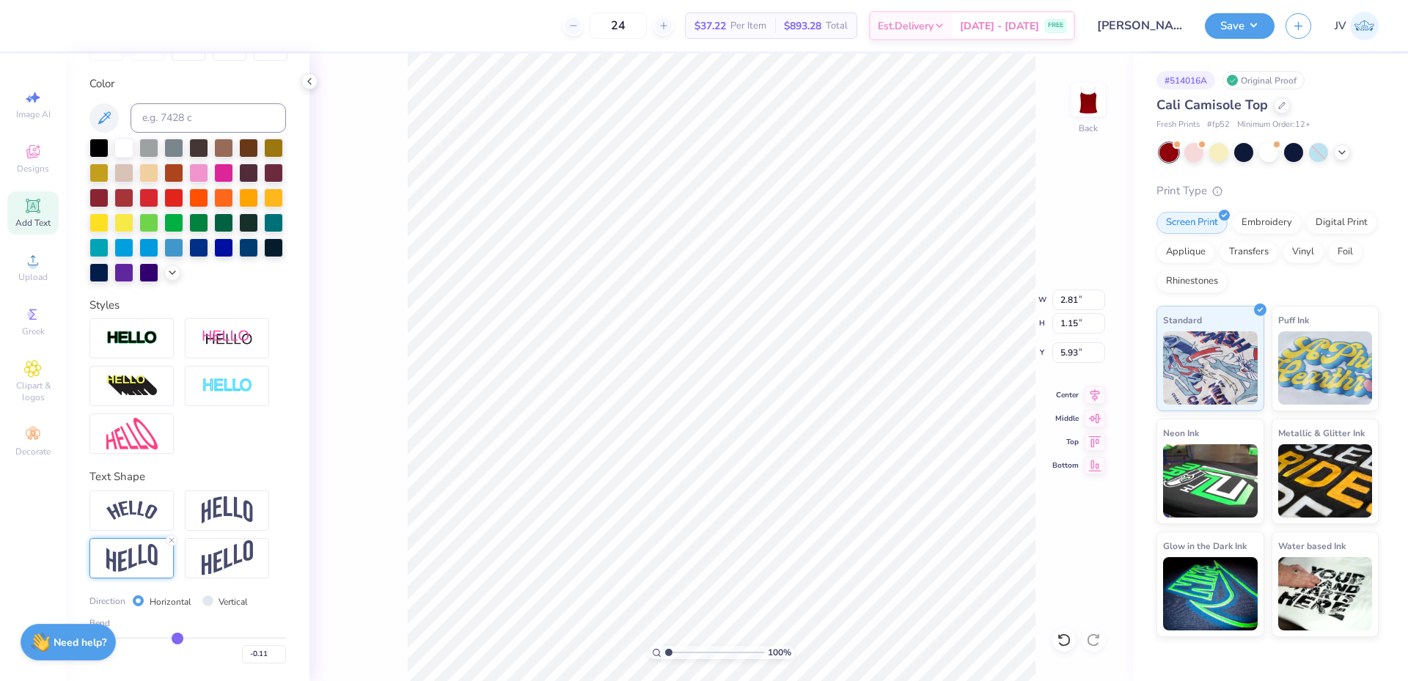
type input "5.87"
type input "-0.1"
type input "-0.10"
type input "-0.09"
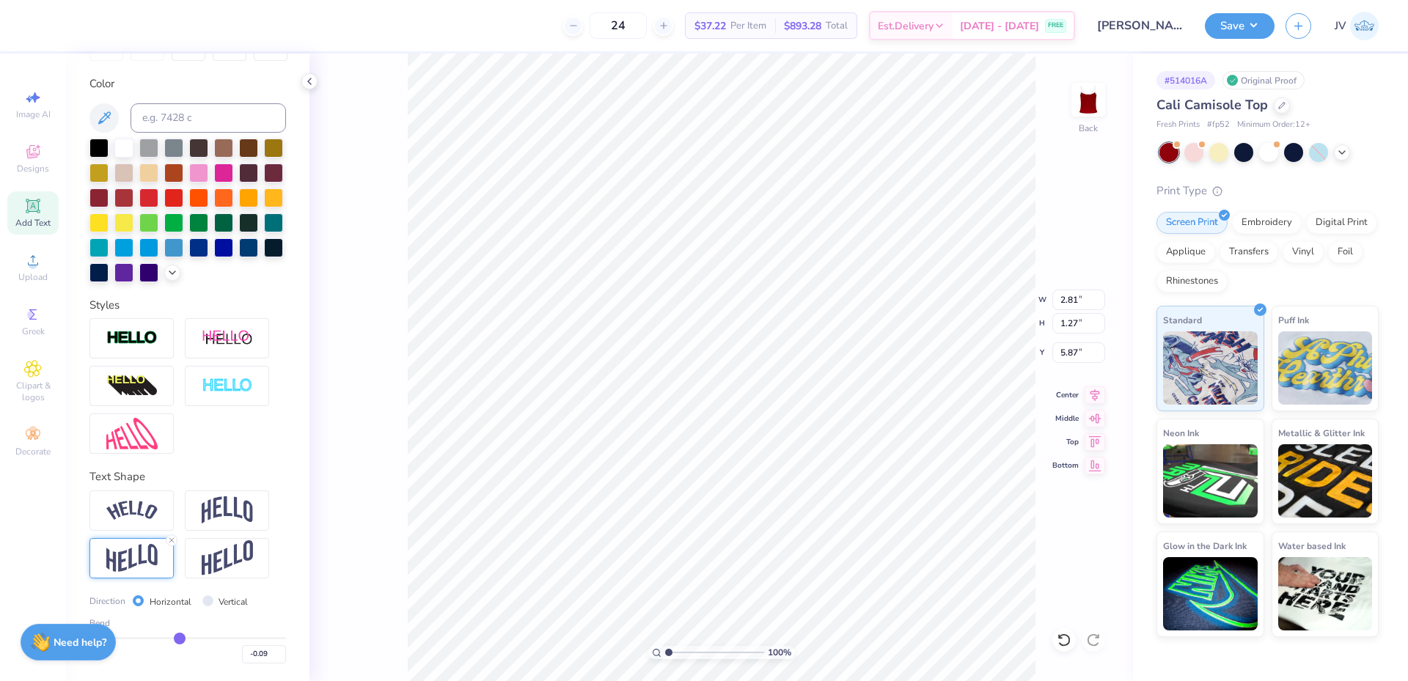
type input "-0.07"
type input "-0.06"
type input "-0.05"
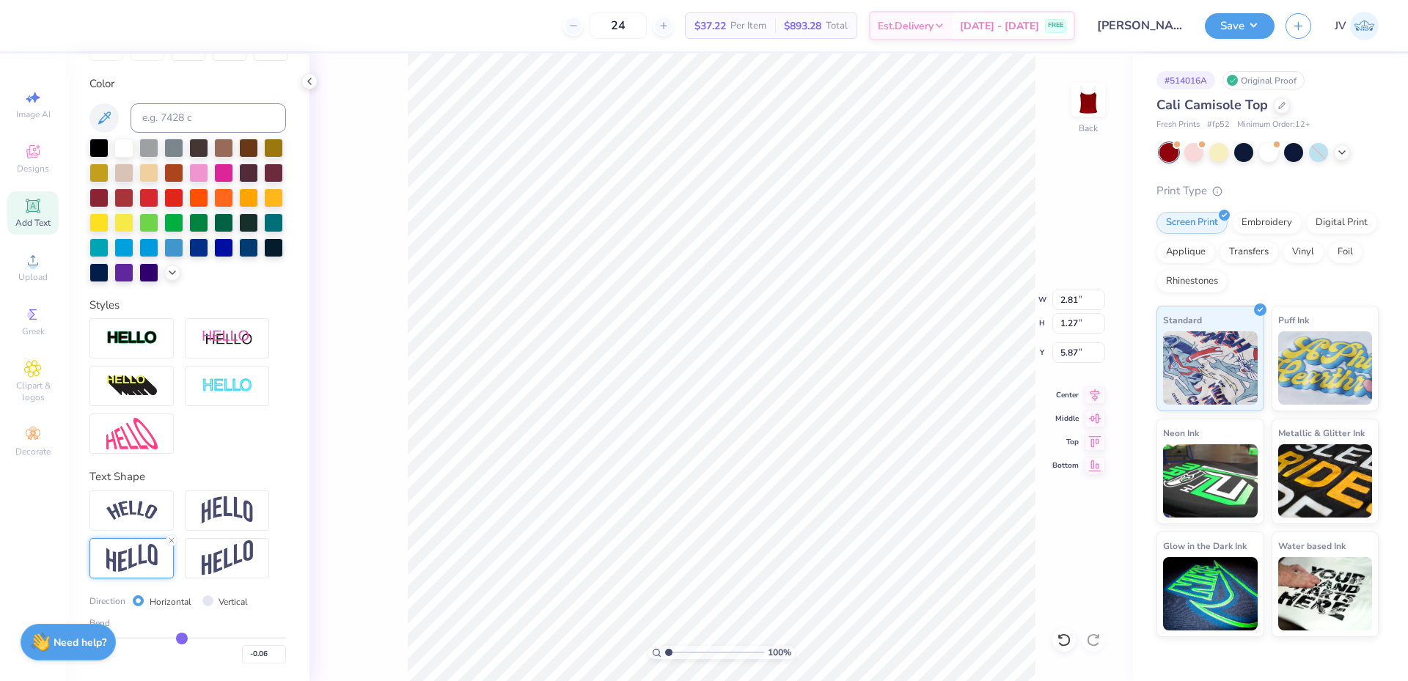
type input "-0.05"
type input "-0.04"
type input "-0.02"
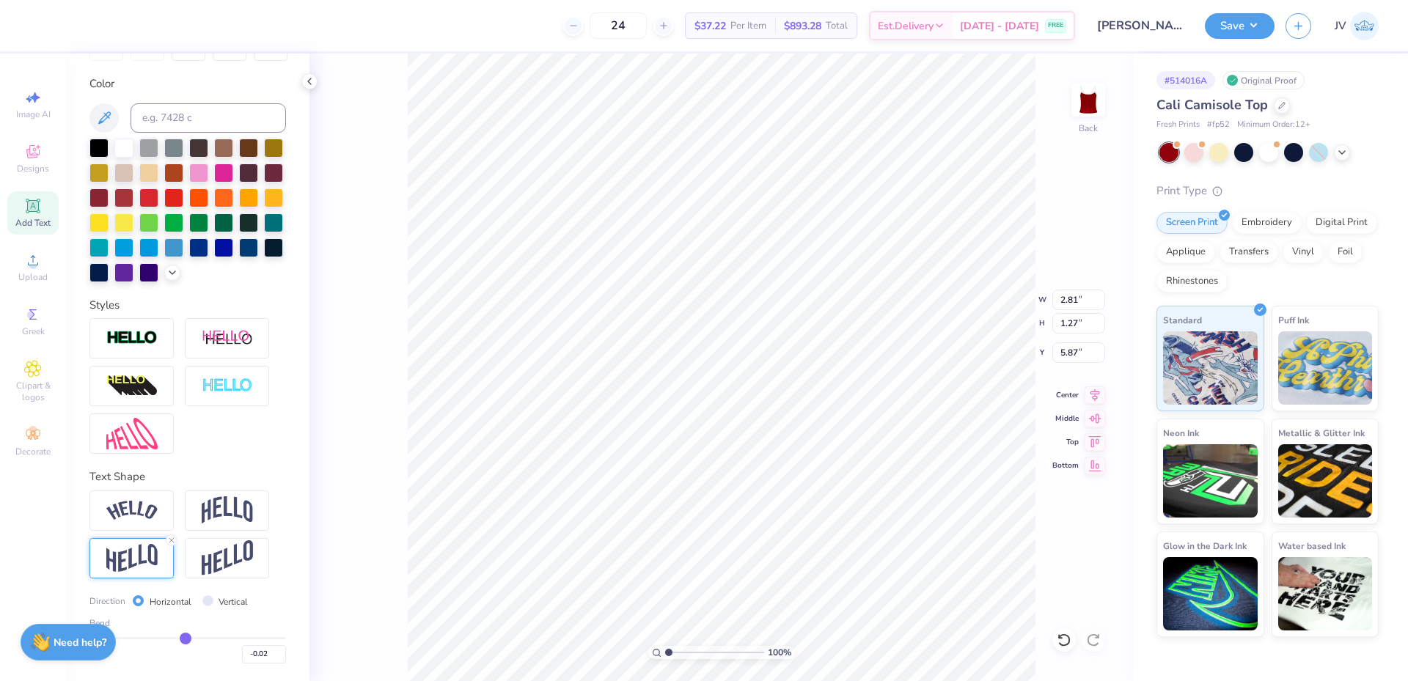
type input "-0.01"
type input "0"
type input "0.00"
type input "0.01"
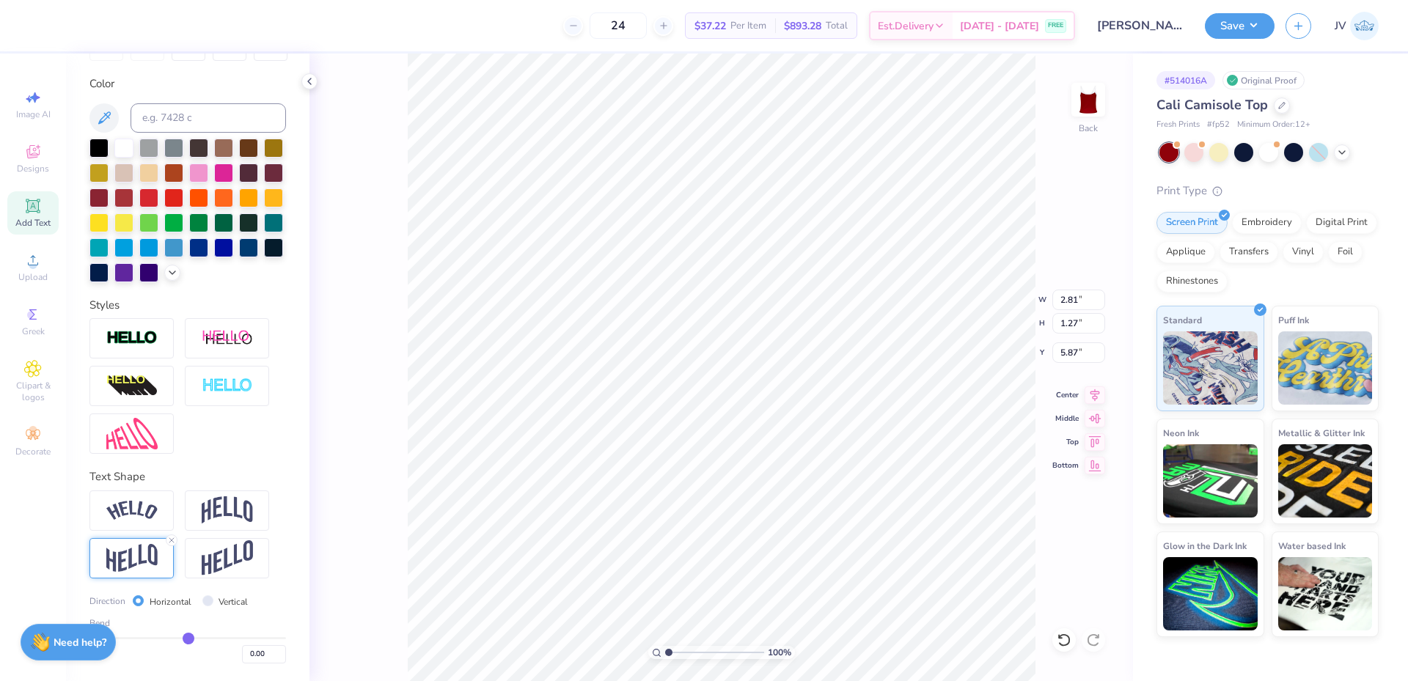
type input "0.01"
type input "0.02"
type input "0.03"
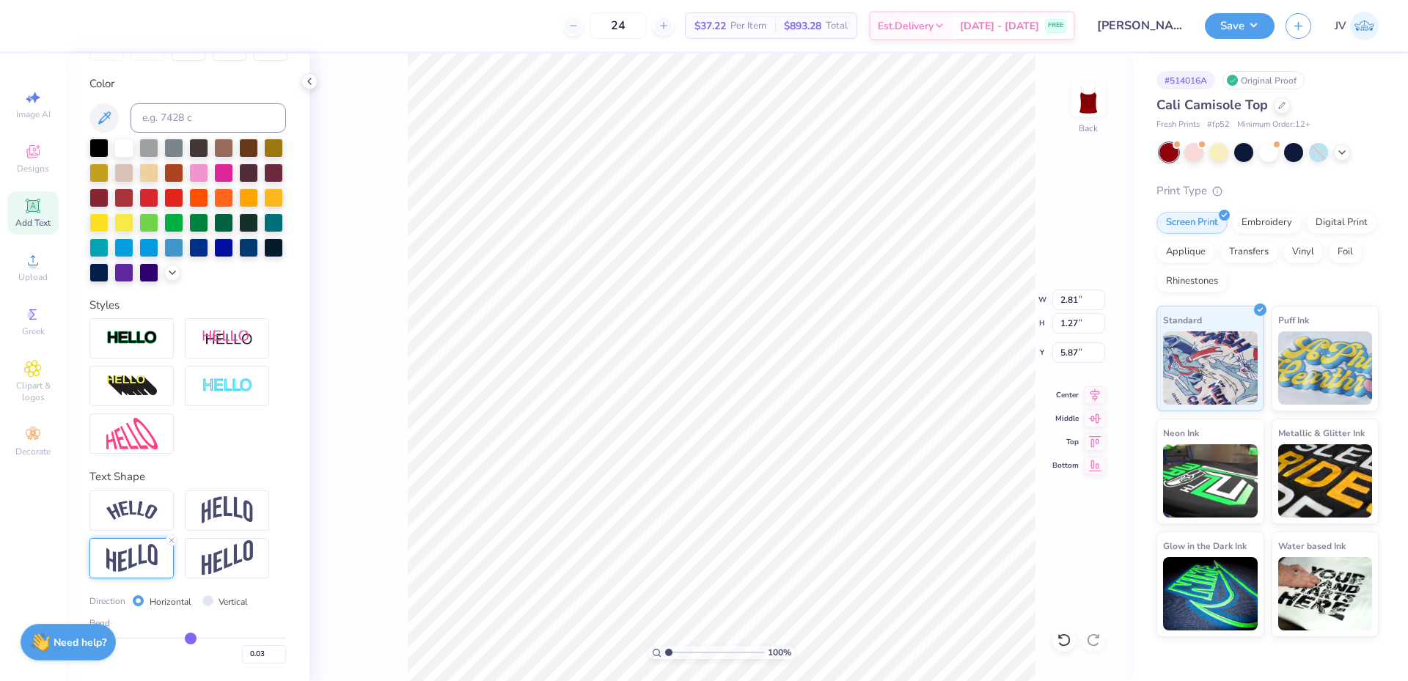
type input "0.04"
type input "0.05"
type input "0.06"
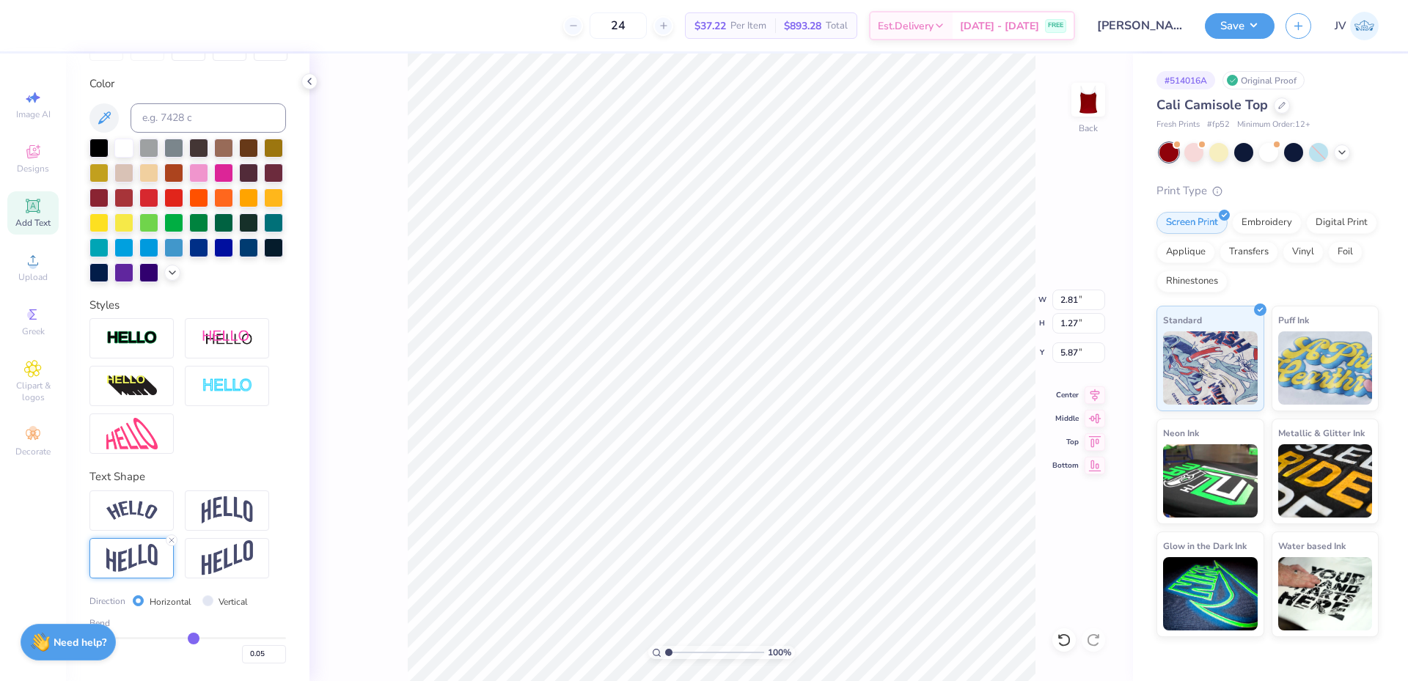
type input "0.06"
type input "0.07"
type input "0.08"
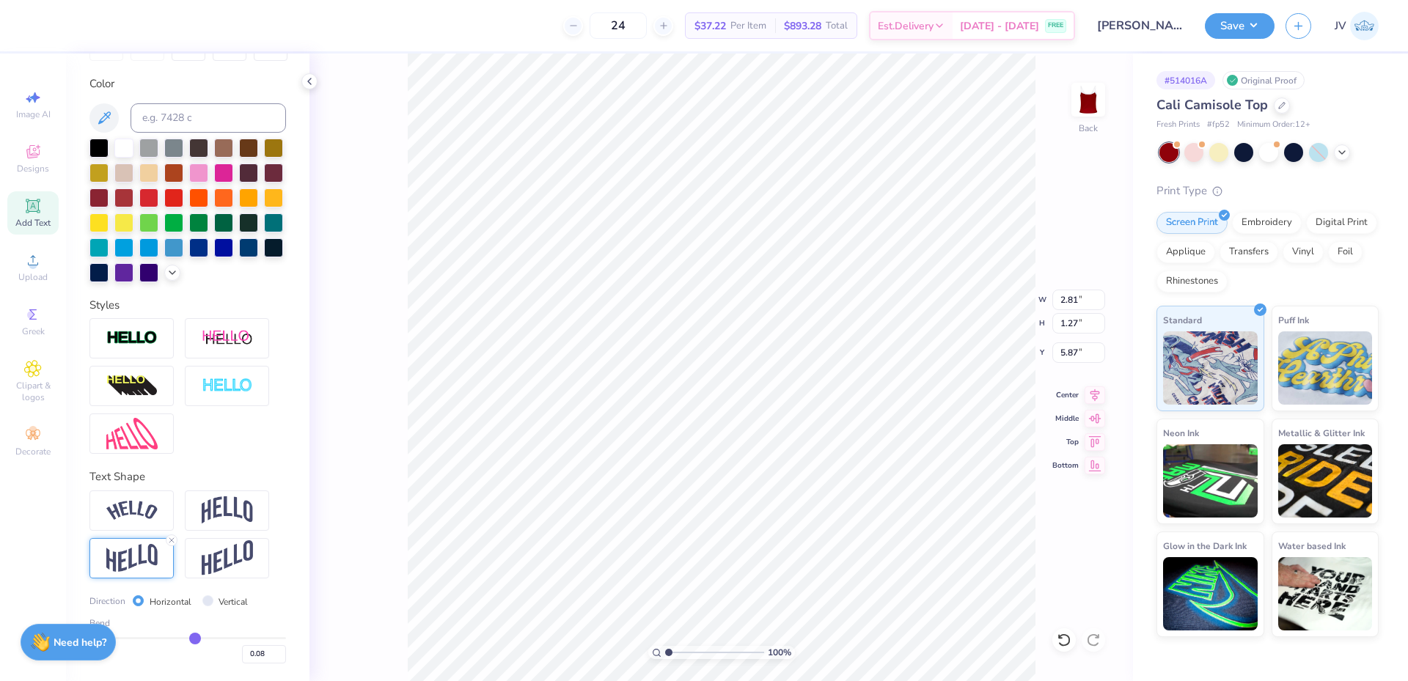
type input "0.09"
type input "0.1"
type input "0.10"
type input "0.11"
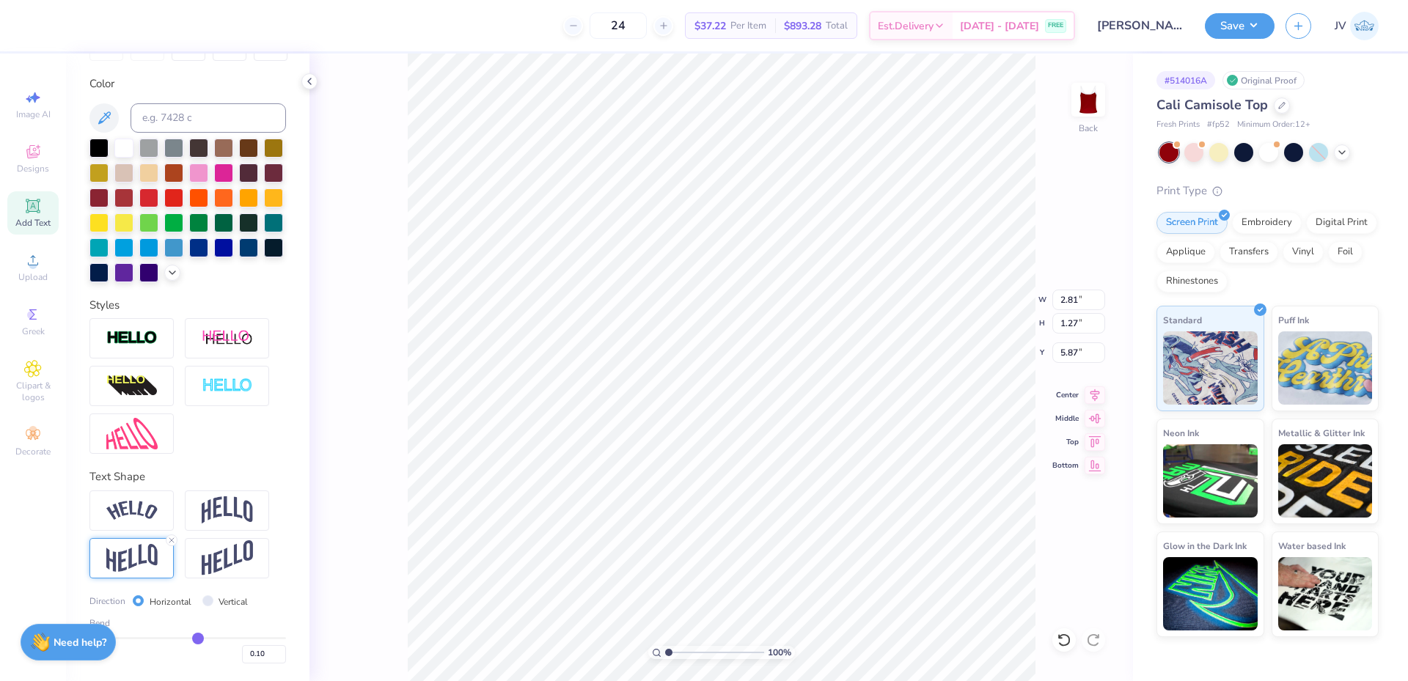
type input "0.11"
type input "0.12"
type input "0.15"
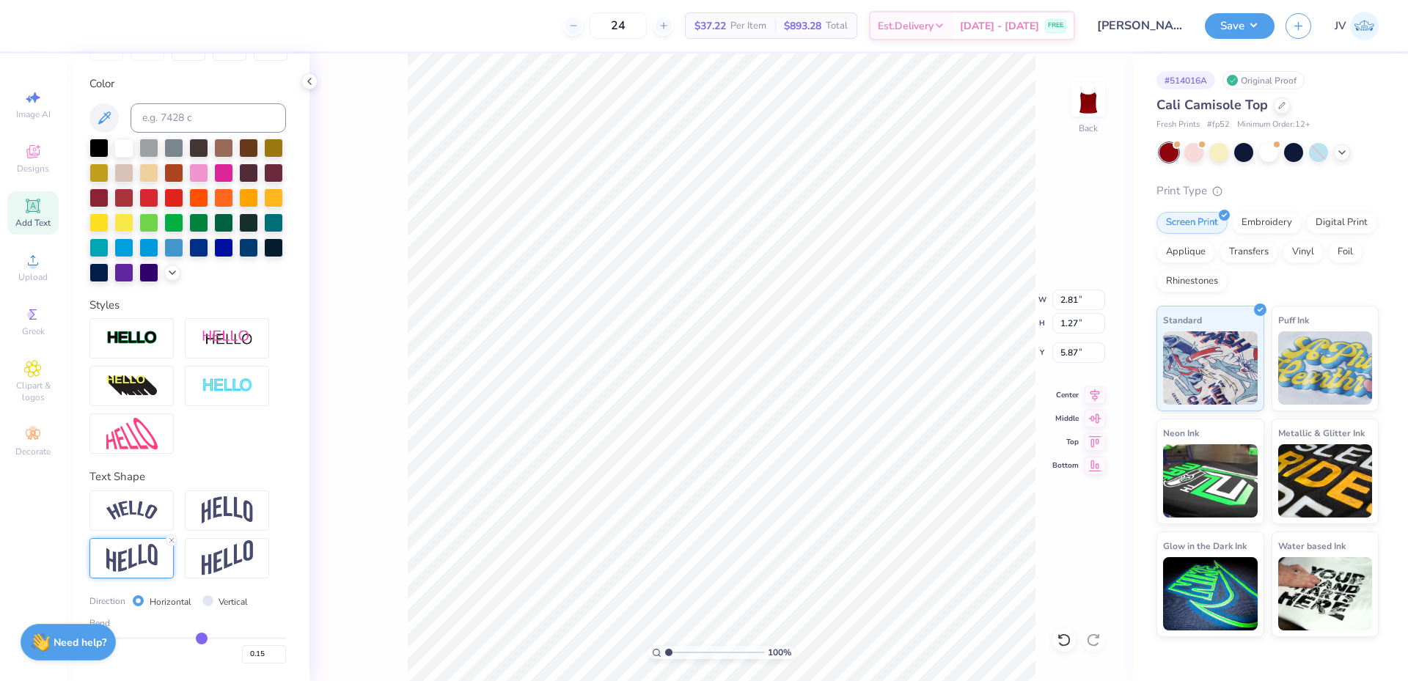
type input "0.16"
drag, startPoint x: 172, startPoint y: 635, endPoint x: 196, endPoint y: 636, distance: 23.5
type input "0.16"
click at [196, 637] on input "range" at bounding box center [187, 638] width 196 height 2
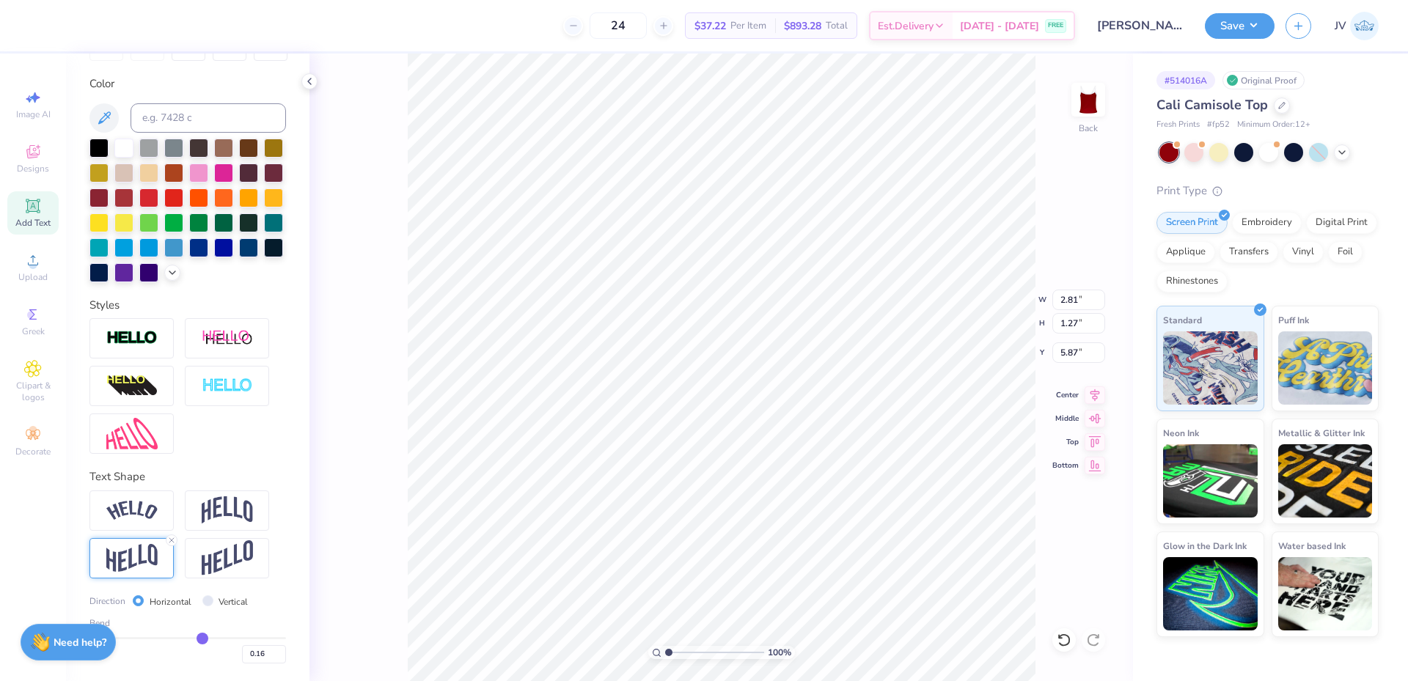
type input "1.33"
type input "5.84"
click at [239, 548] on img at bounding box center [227, 558] width 51 height 36
type input "1.51"
type input "5.74"
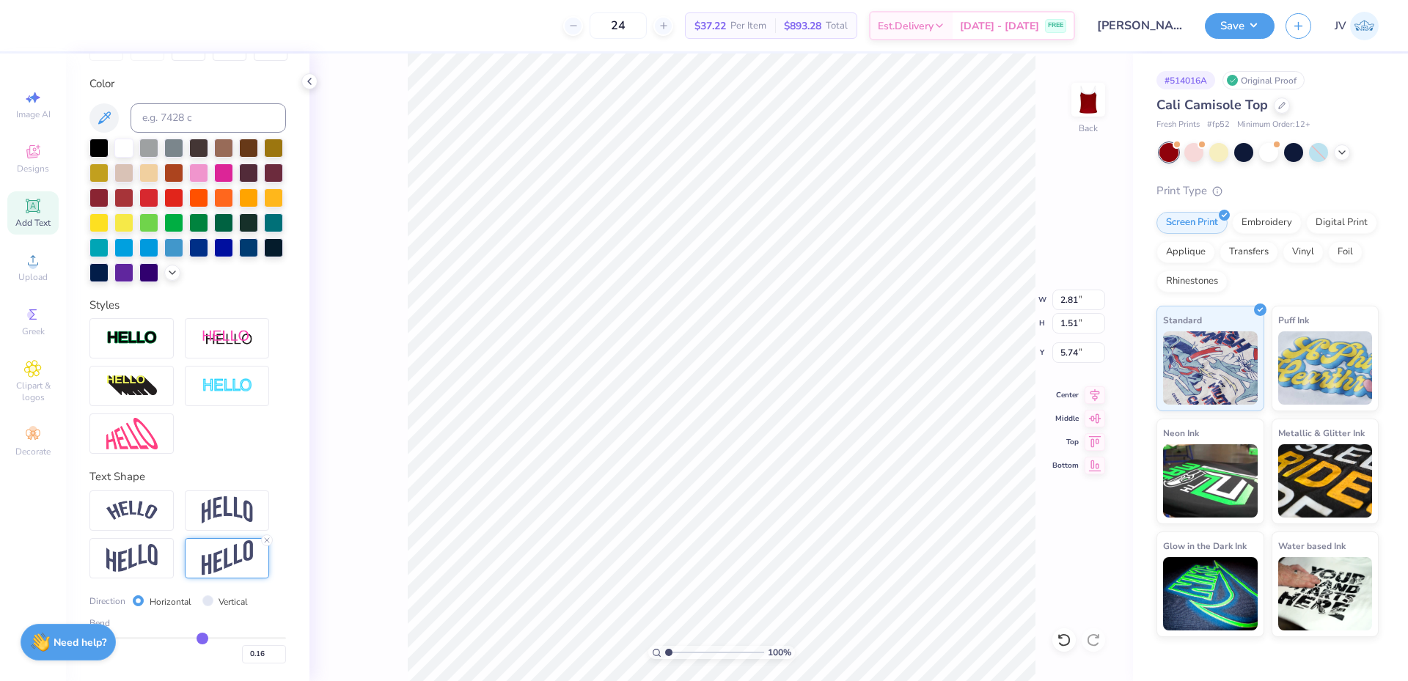
type input "0.2"
type input "0.20"
type input "0.21"
type input "0.22"
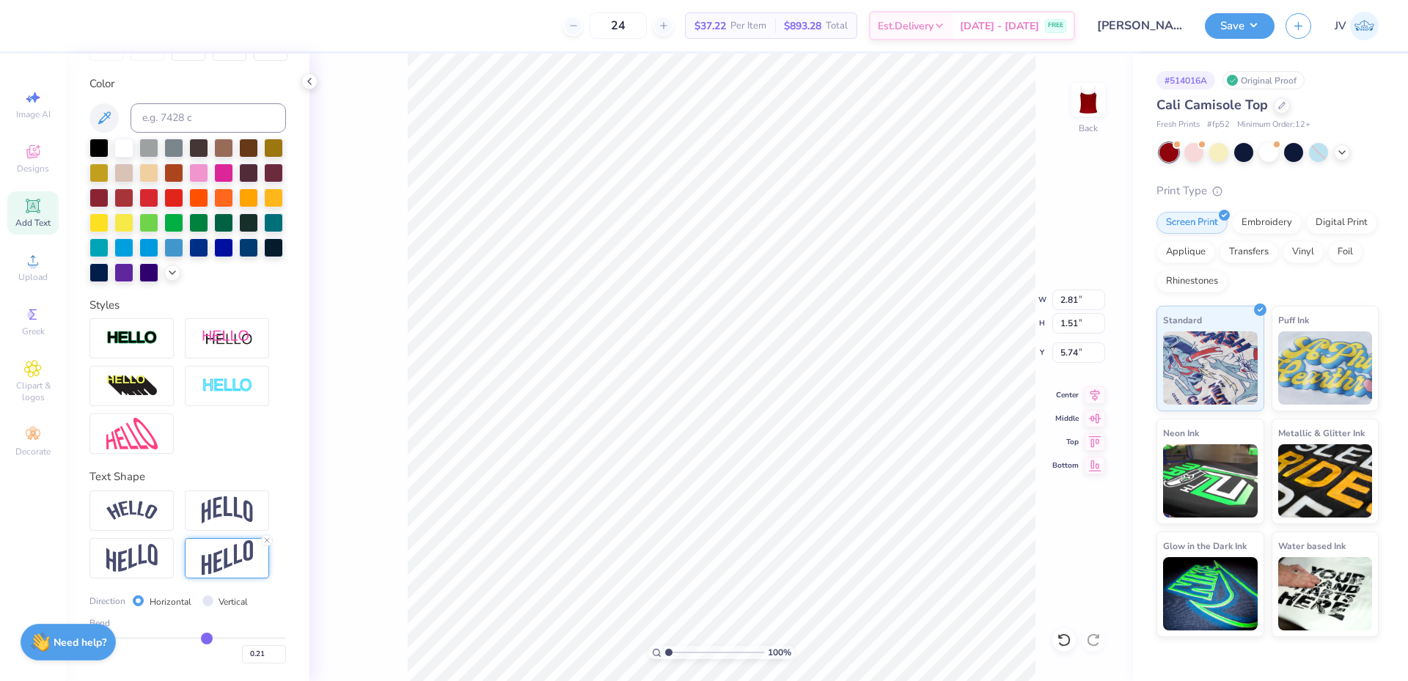
type input "0.22"
type input "0.23"
type input "0.24"
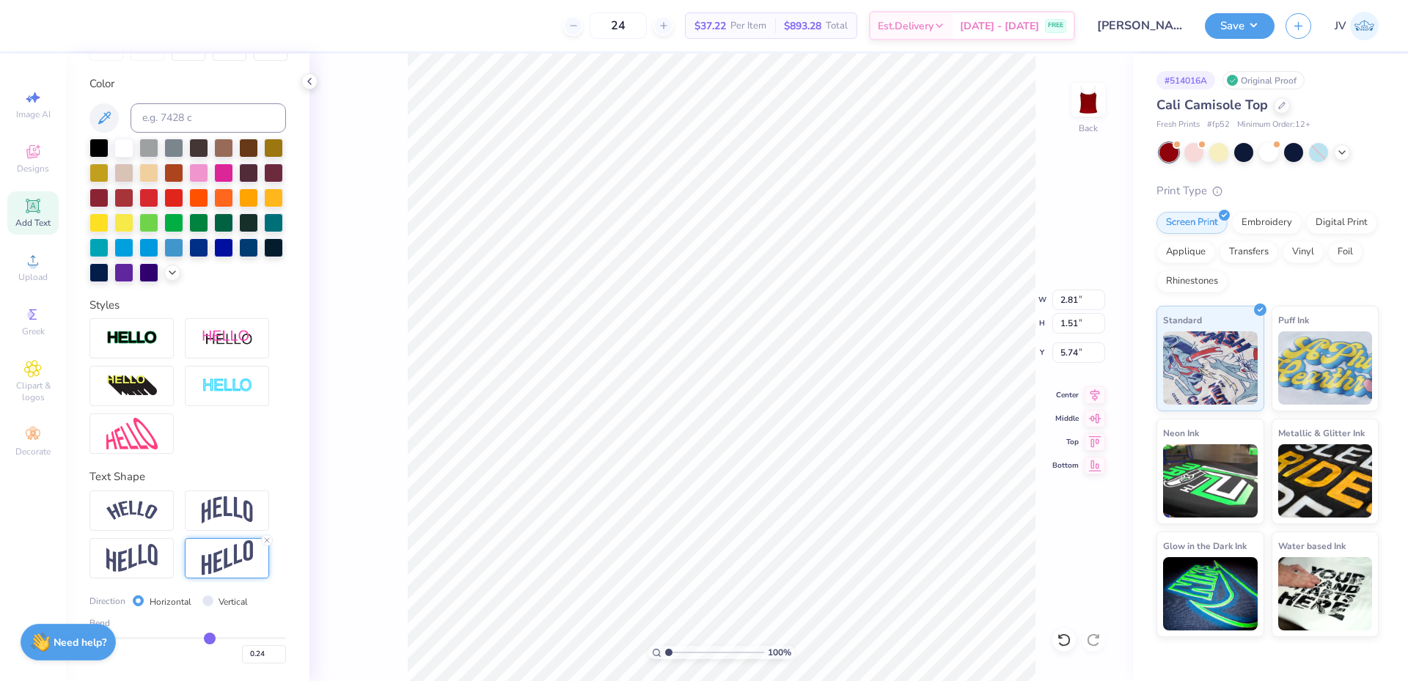
type input "0.25"
type input "0.26"
type input "0.27"
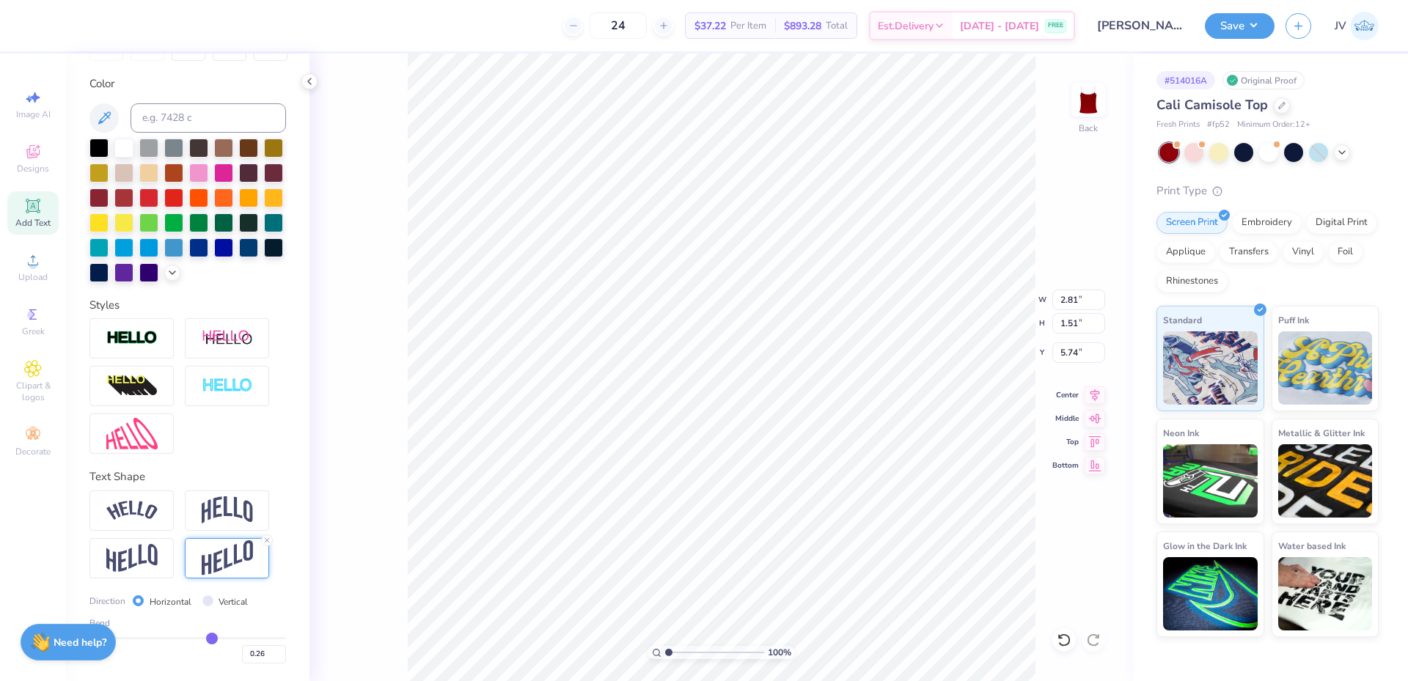
type input "0.27"
type input "0.28"
type input "0.29"
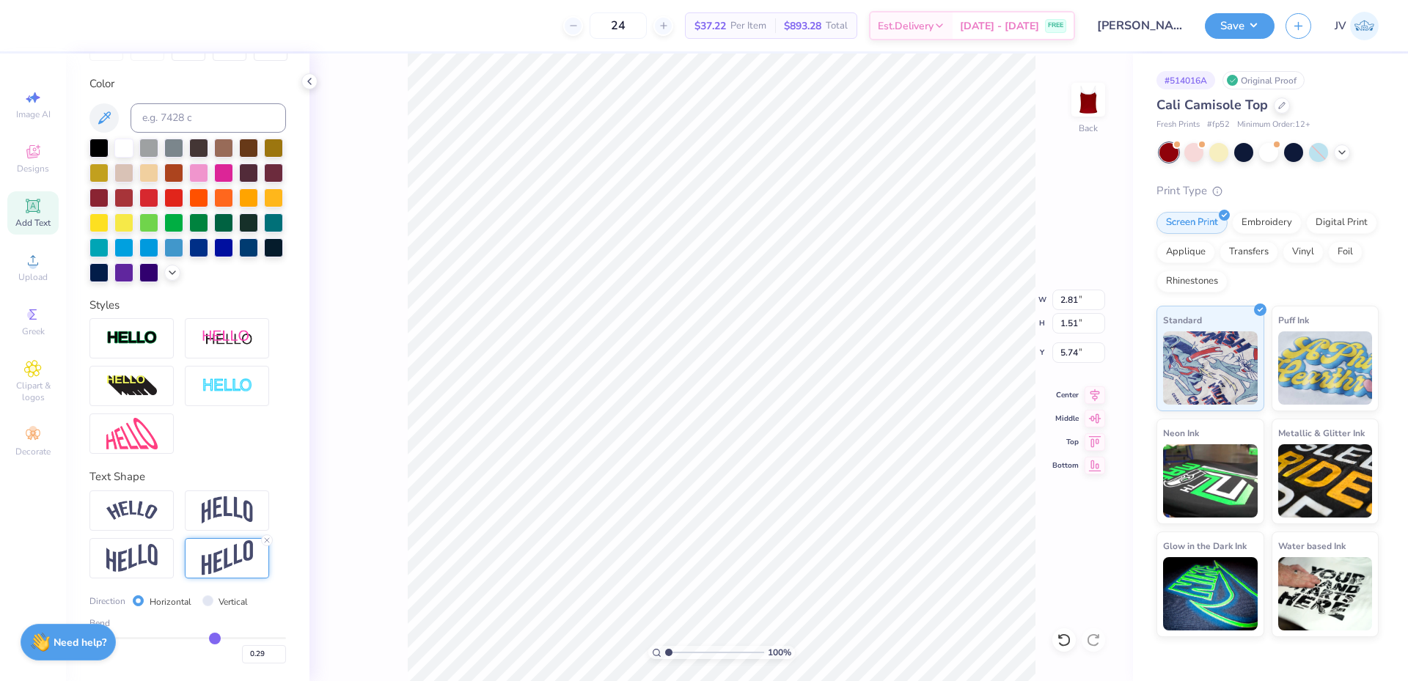
type input "0.3"
type input "0.30"
type input "0.31"
drag, startPoint x: 199, startPoint y: 641, endPoint x: 210, endPoint y: 641, distance: 11.7
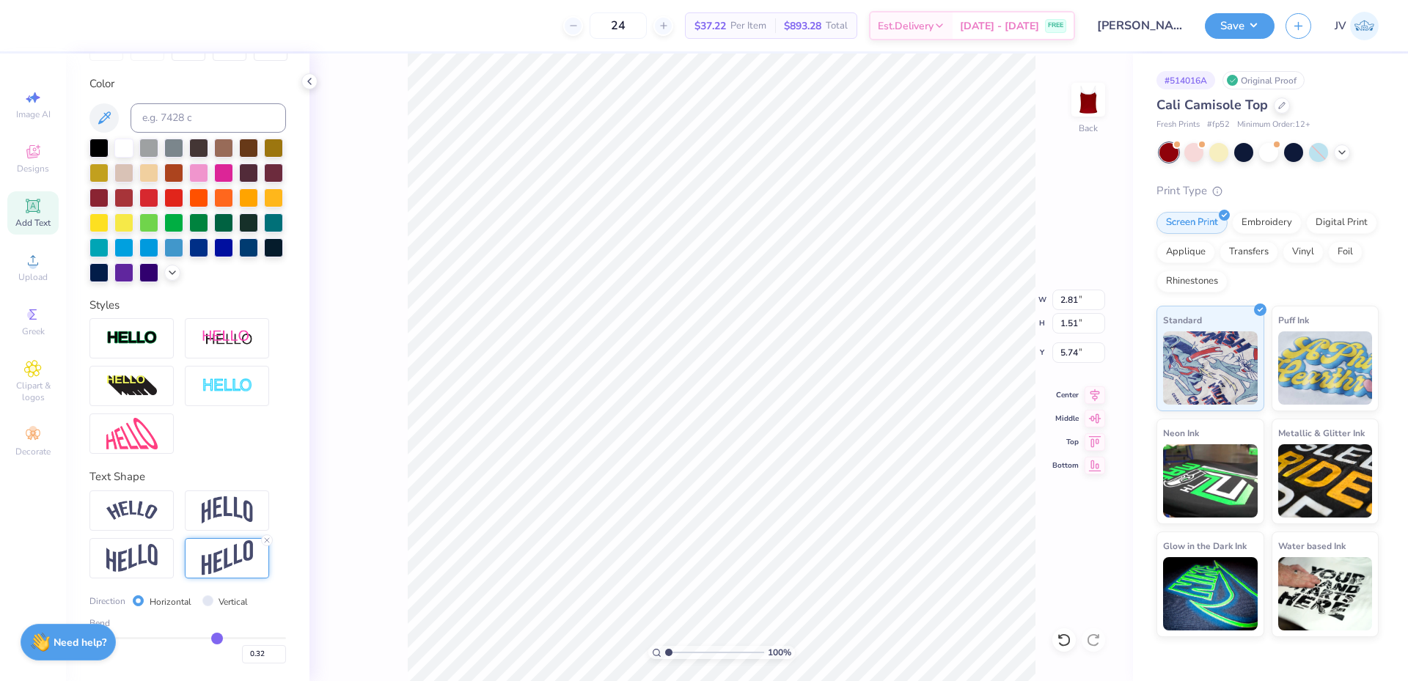
click at [210, 639] on input "range" at bounding box center [187, 638] width 196 height 2
click at [207, 639] on input "range" at bounding box center [187, 638] width 196 height 2
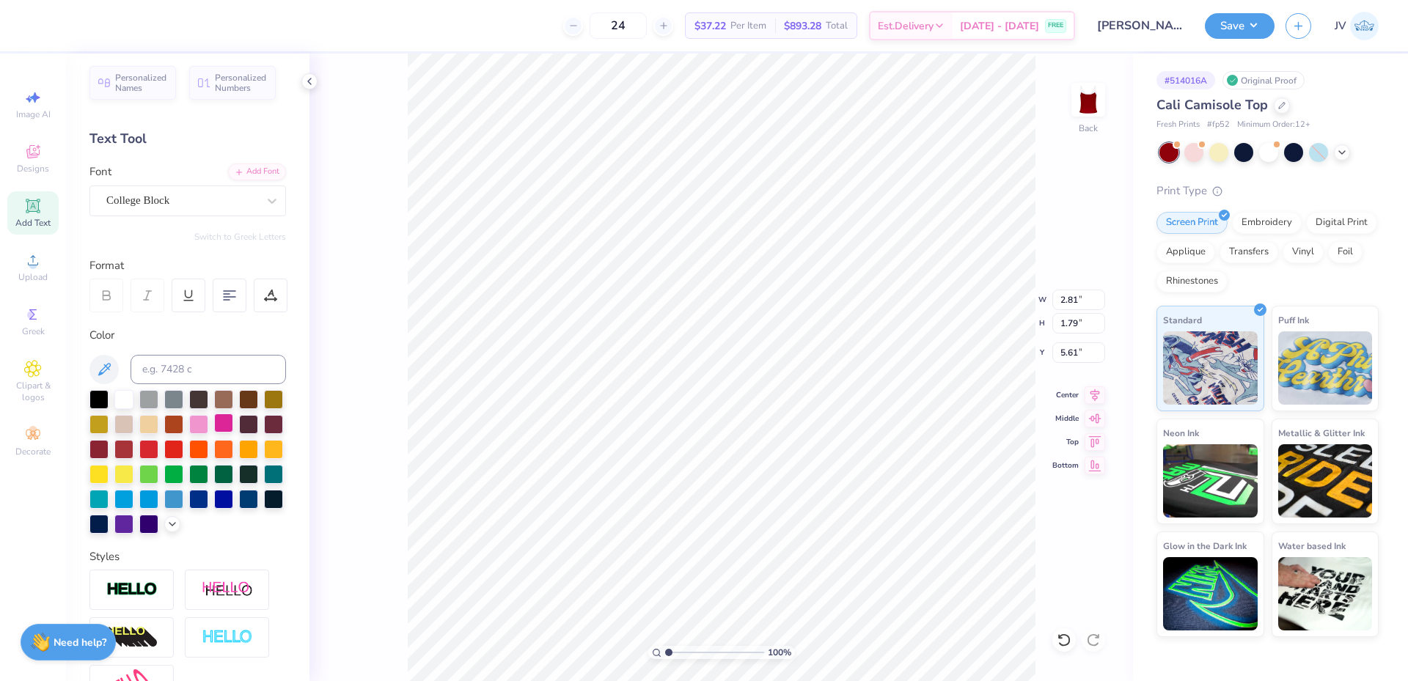
scroll to position [0, 0]
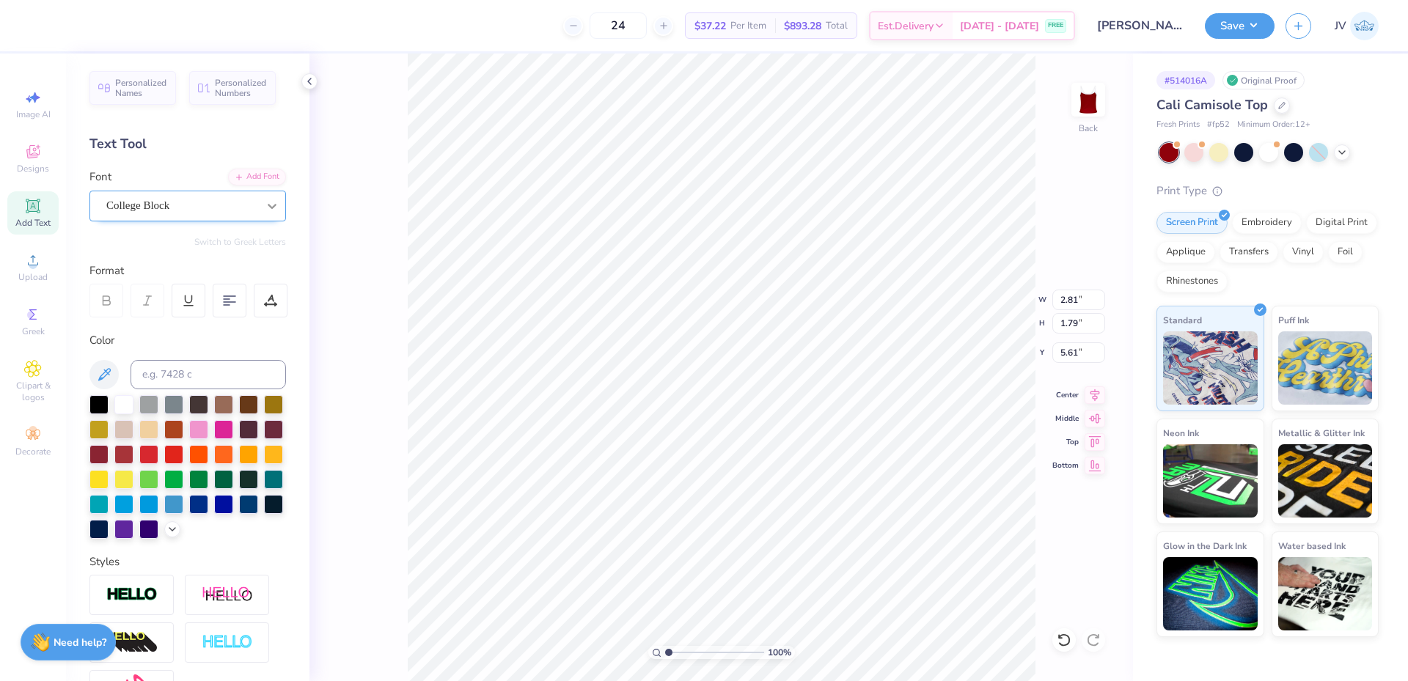
click at [268, 205] on icon at bounding box center [272, 206] width 9 height 5
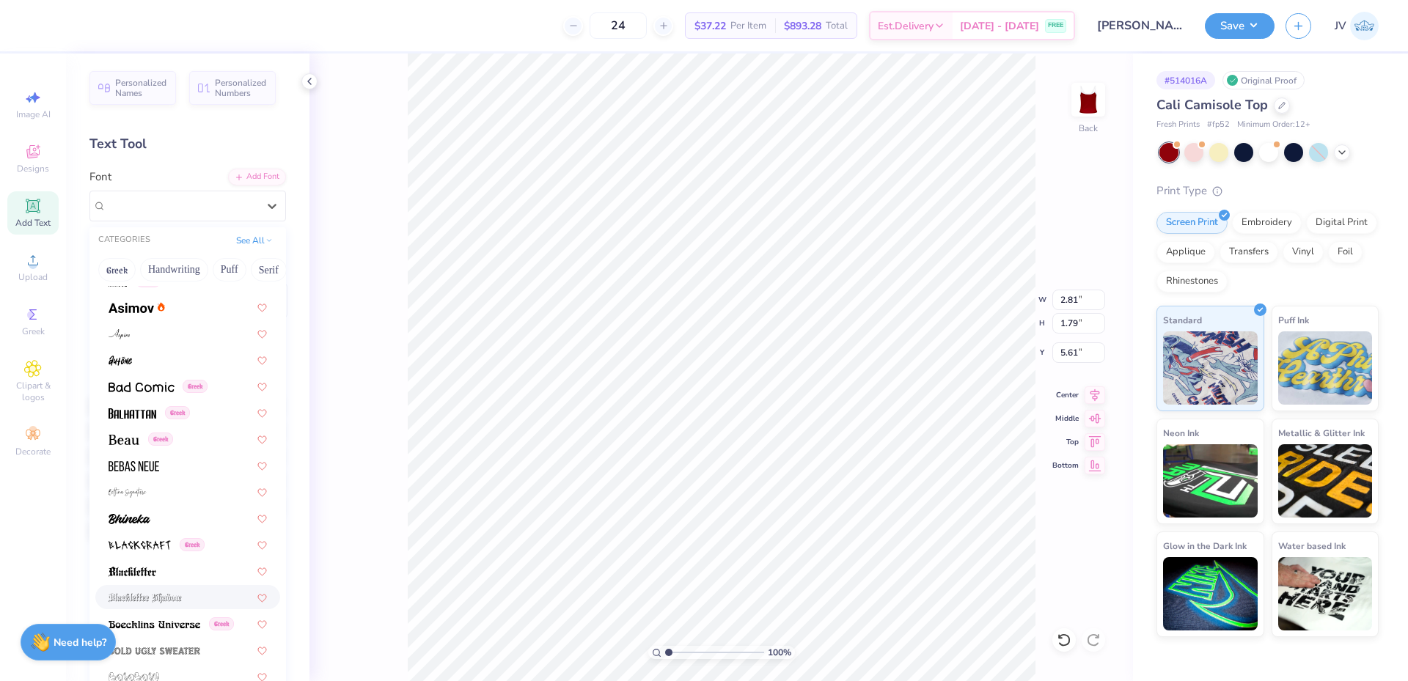
scroll to position [244, 0]
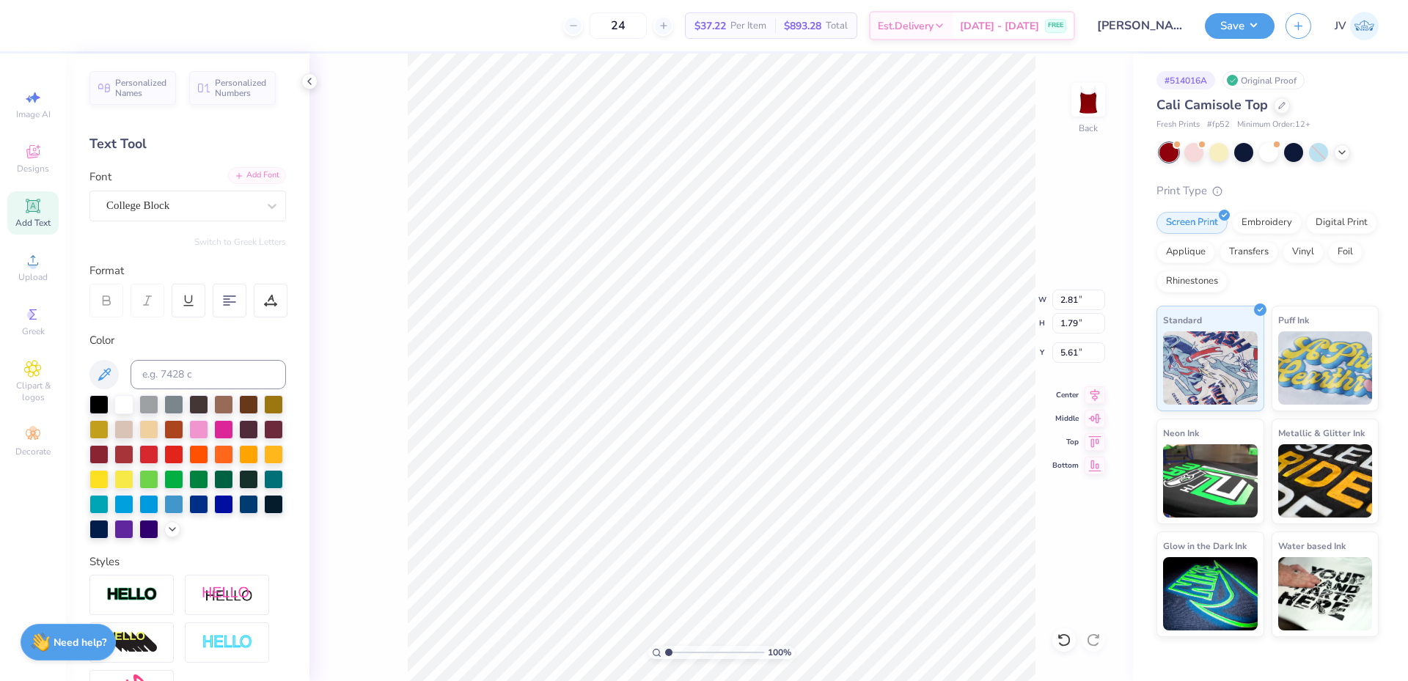
click at [257, 178] on div "Add Font" at bounding box center [257, 175] width 58 height 17
click at [820, 545] on li "Ungroup" at bounding box center [842, 549] width 115 height 29
click at [196, 365] on input at bounding box center [208, 374] width 155 height 29
click at [265, 206] on icon at bounding box center [272, 206] width 15 height 15
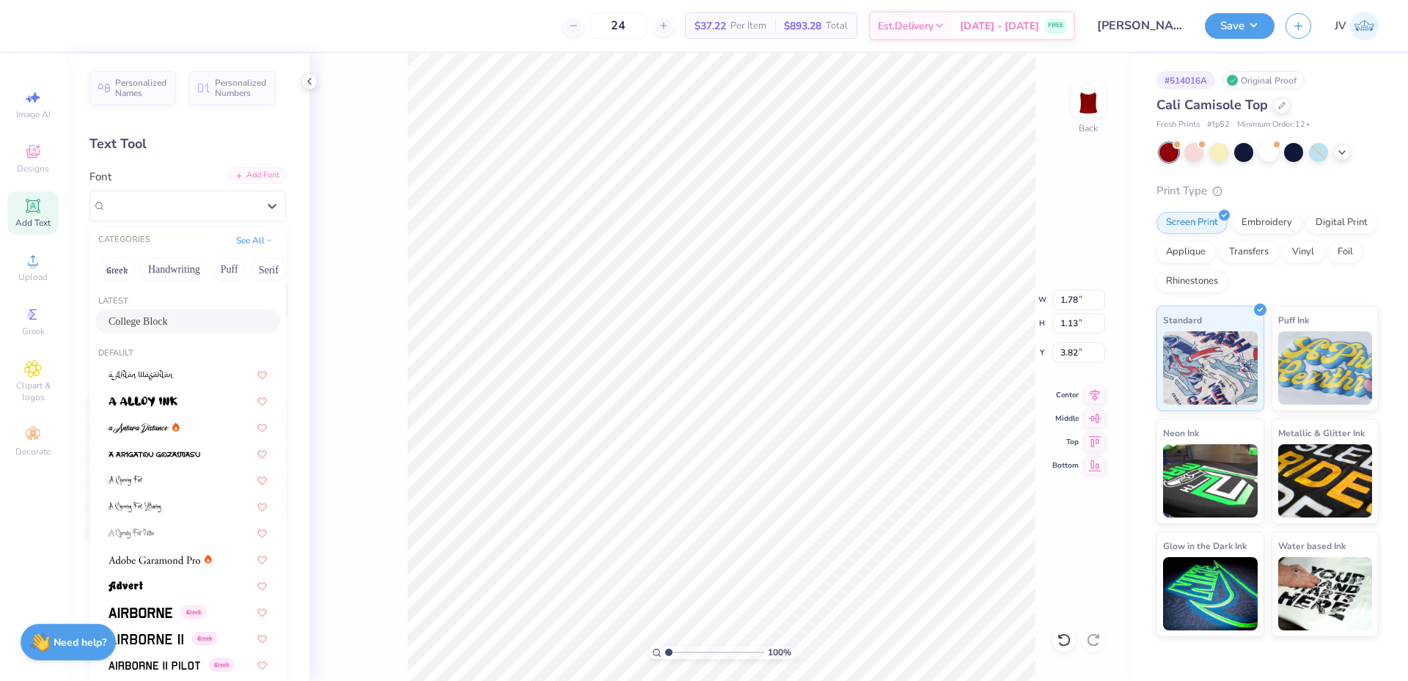
click at [251, 175] on div "Add Font" at bounding box center [257, 175] width 58 height 17
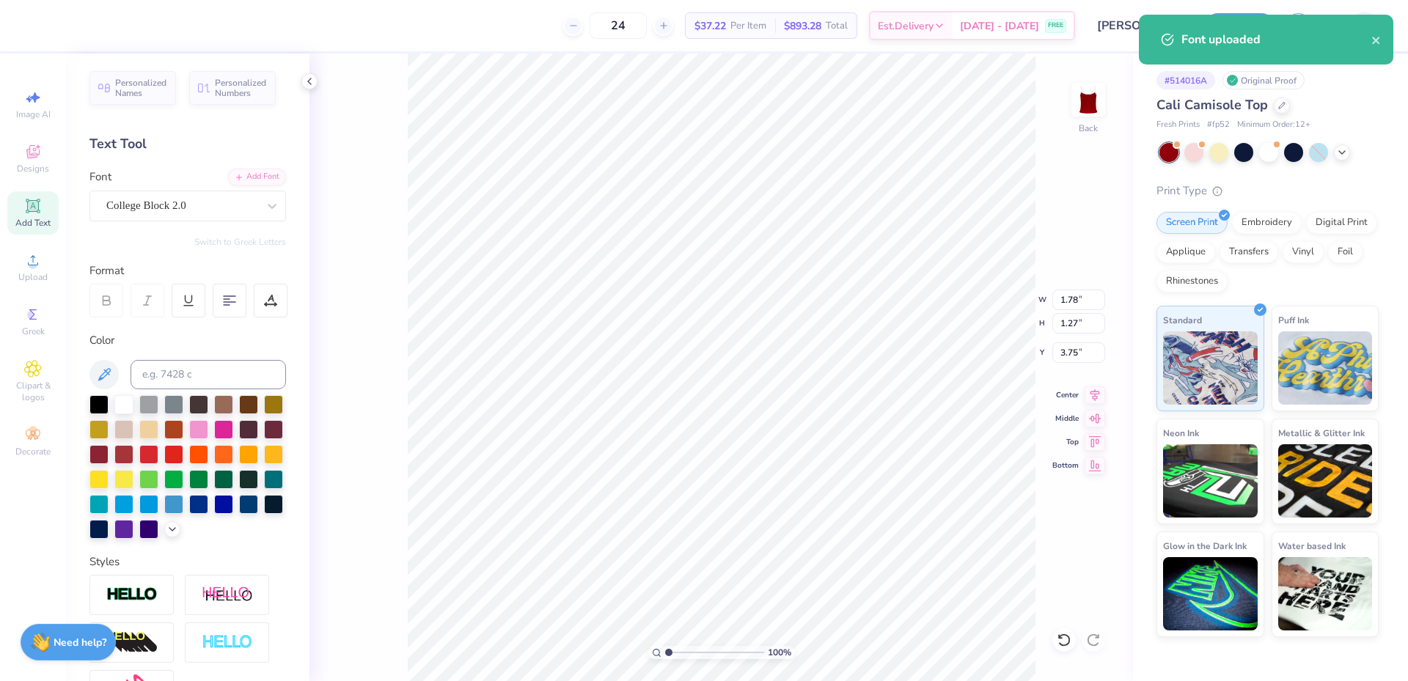
click at [265, 280] on div "Format" at bounding box center [188, 290] width 198 height 56
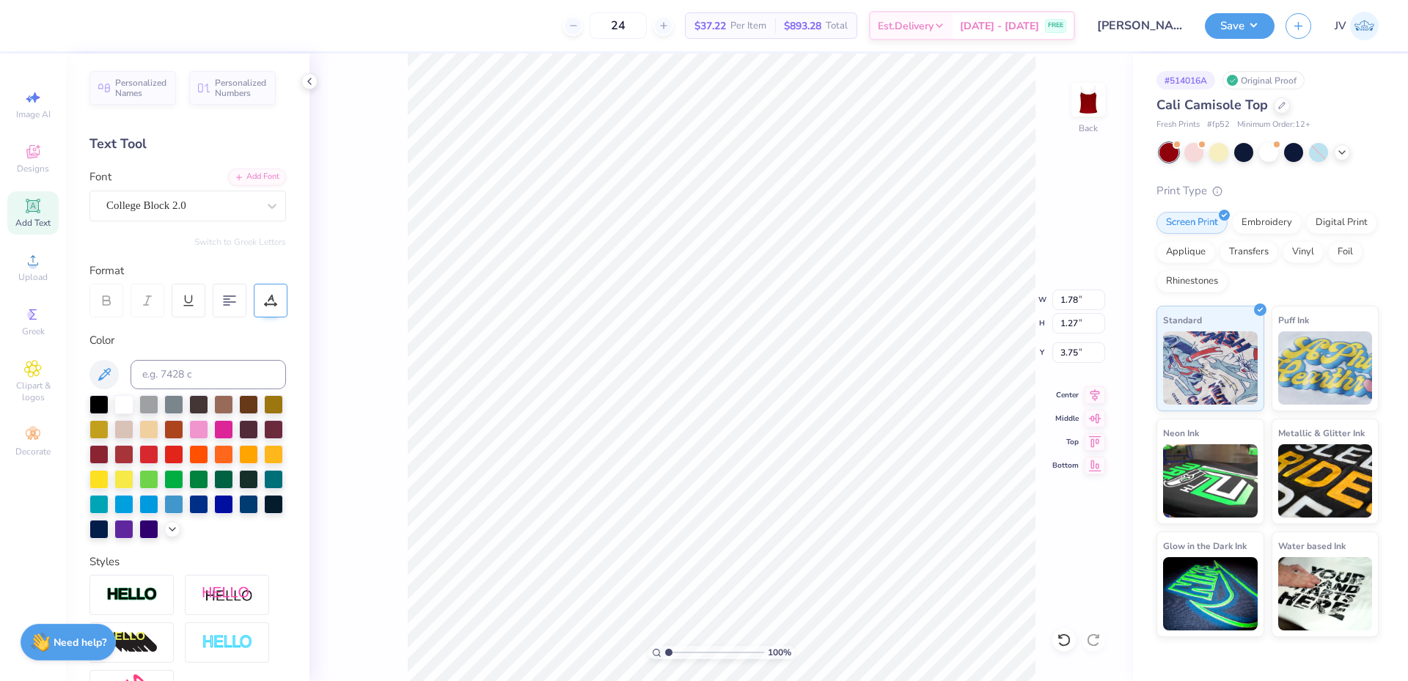
click at [267, 298] on icon at bounding box center [270, 300] width 13 height 13
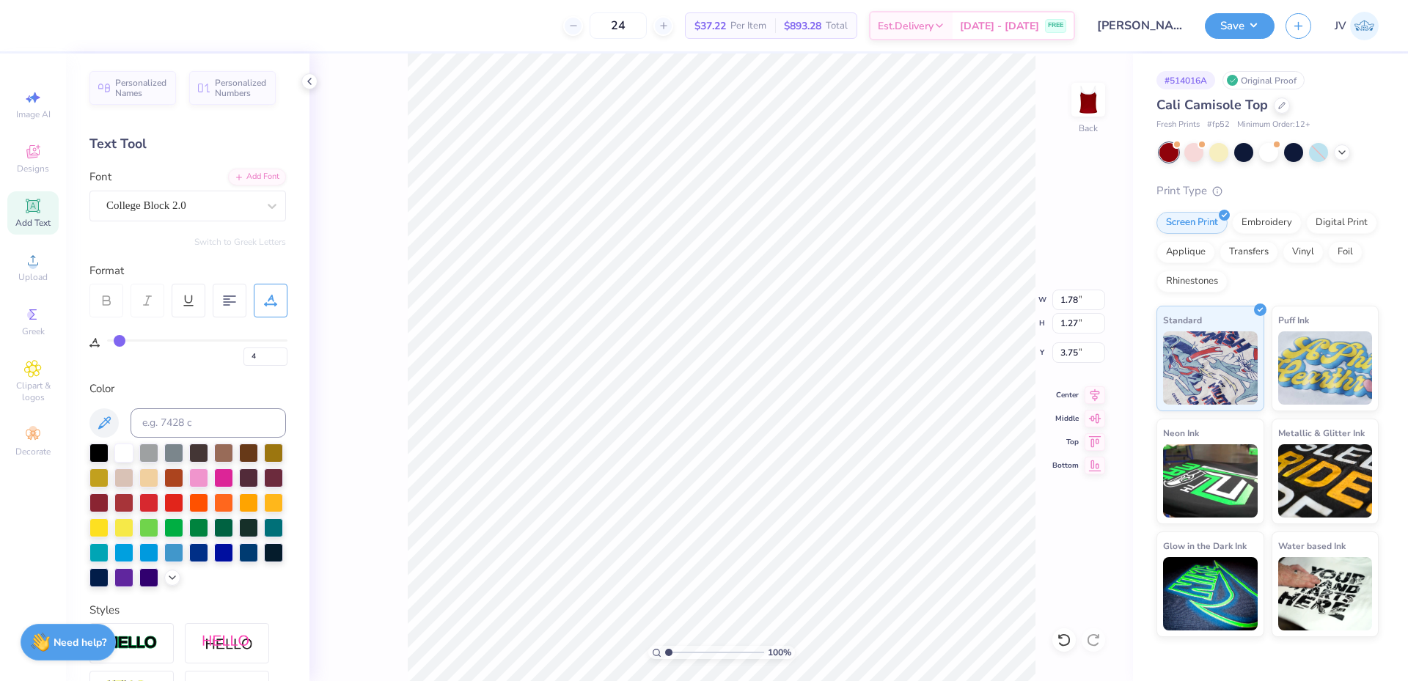
drag, startPoint x: 111, startPoint y: 341, endPoint x: 120, endPoint y: 342, distance: 9.6
click at [120, 342] on input "range" at bounding box center [197, 340] width 180 height 2
click at [125, 342] on input "range" at bounding box center [197, 340] width 180 height 2
click at [672, 650] on input "range" at bounding box center [714, 652] width 99 height 13
click at [342, 586] on div "141 % Back" at bounding box center [720, 368] width 823 height 628
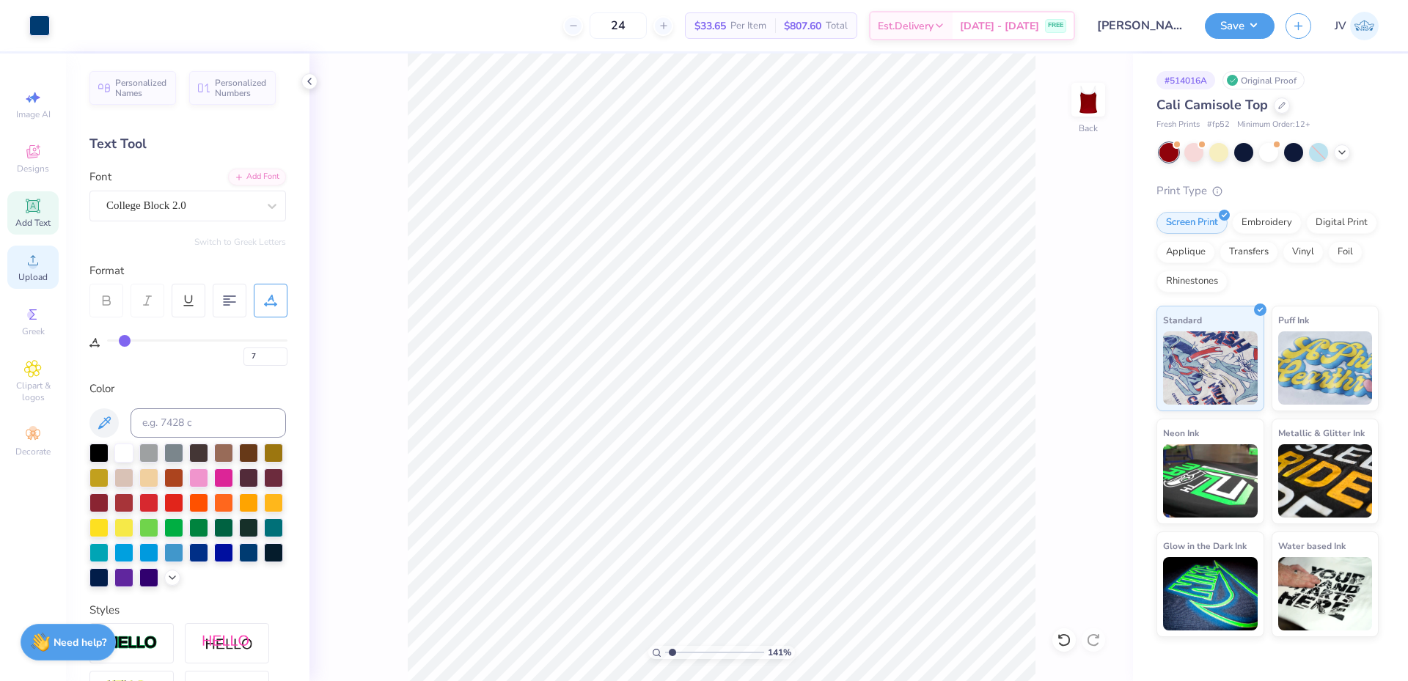
click at [32, 274] on span "Upload" at bounding box center [32, 277] width 29 height 12
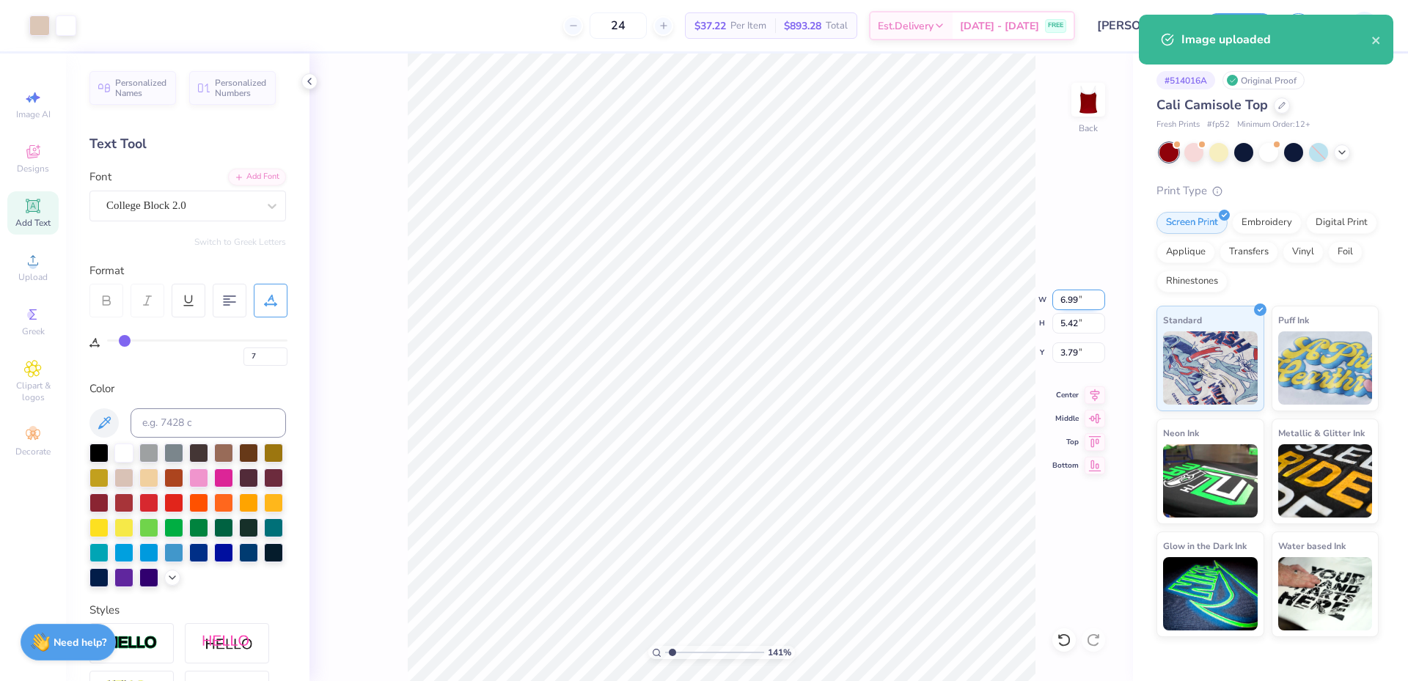
click at [1072, 295] on input "6.99" at bounding box center [1078, 300] width 53 height 21
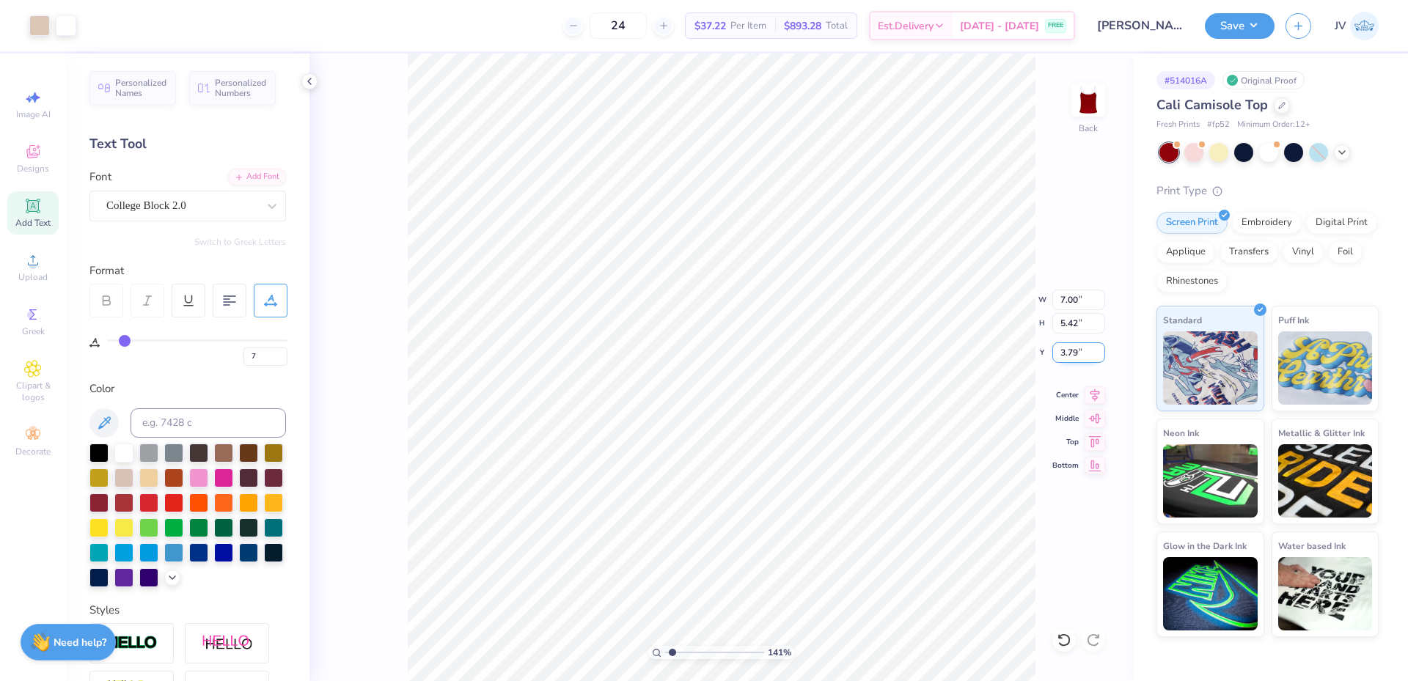
click at [1070, 358] on input "3.79" at bounding box center [1078, 352] width 53 height 21
click at [859, 551] on li "Ungroup" at bounding box center [876, 549] width 115 height 29
click at [714, 657] on li "Send to Back" at bounding box center [731, 663] width 115 height 29
click at [1090, 395] on icon at bounding box center [1094, 393] width 21 height 18
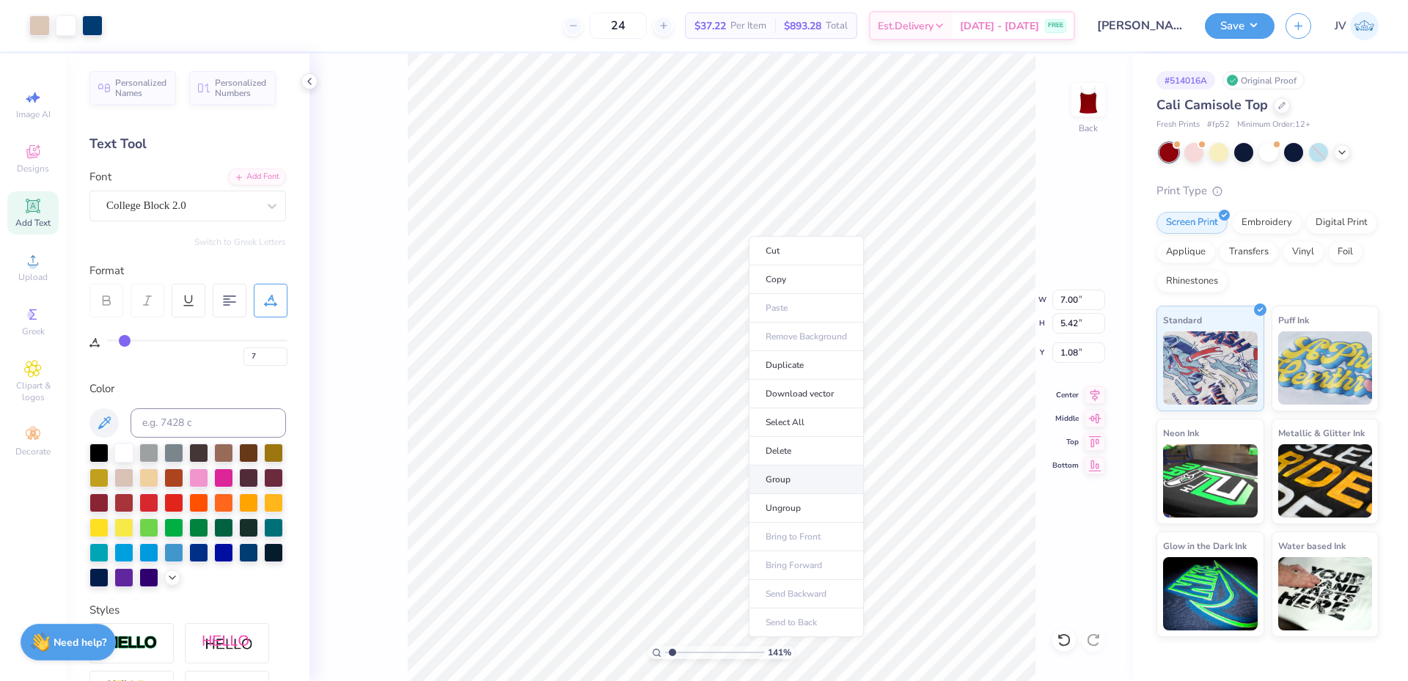
click at [797, 480] on li "Group" at bounding box center [806, 480] width 115 height 29
click at [1069, 354] on input "1.08" at bounding box center [1078, 352] width 53 height 21
drag, startPoint x: 671, startPoint y: 652, endPoint x: 647, endPoint y: 652, distance: 23.5
click at [665, 652] on input "range" at bounding box center [714, 652] width 99 height 13
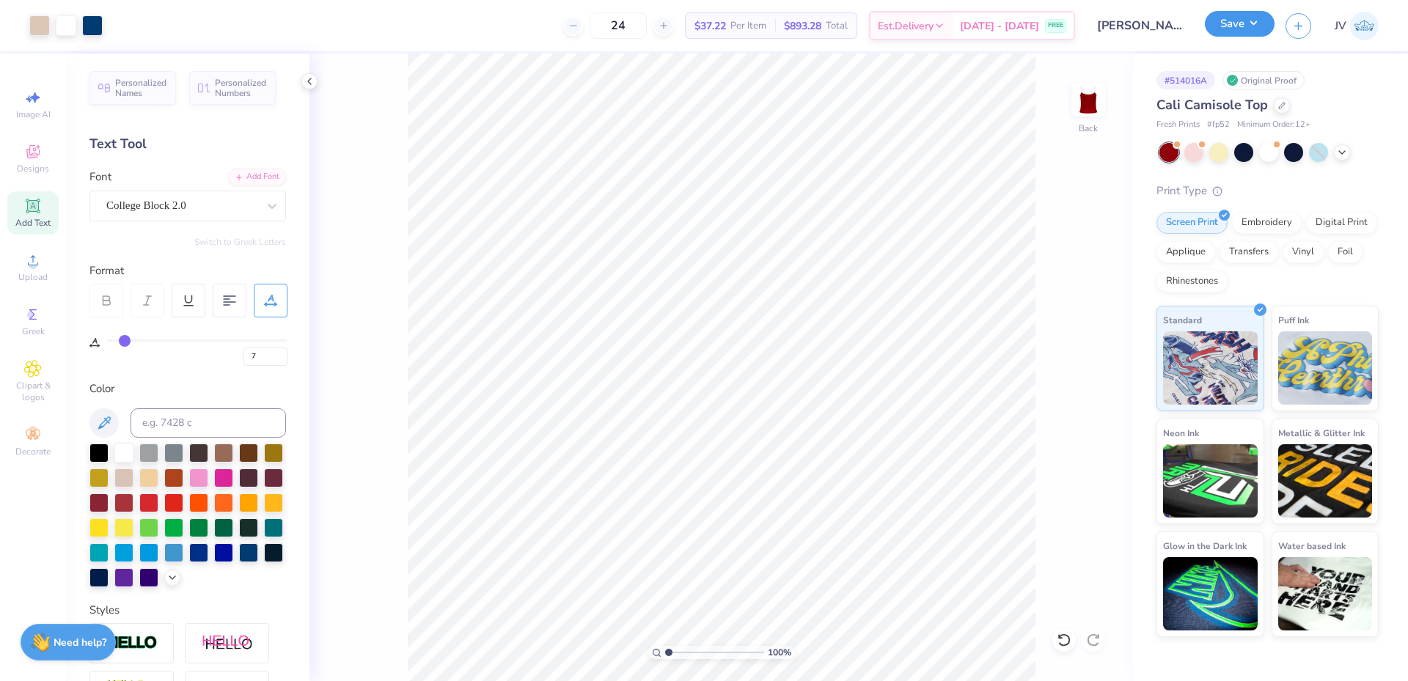
click at [1241, 24] on button "Save" at bounding box center [1240, 24] width 70 height 26
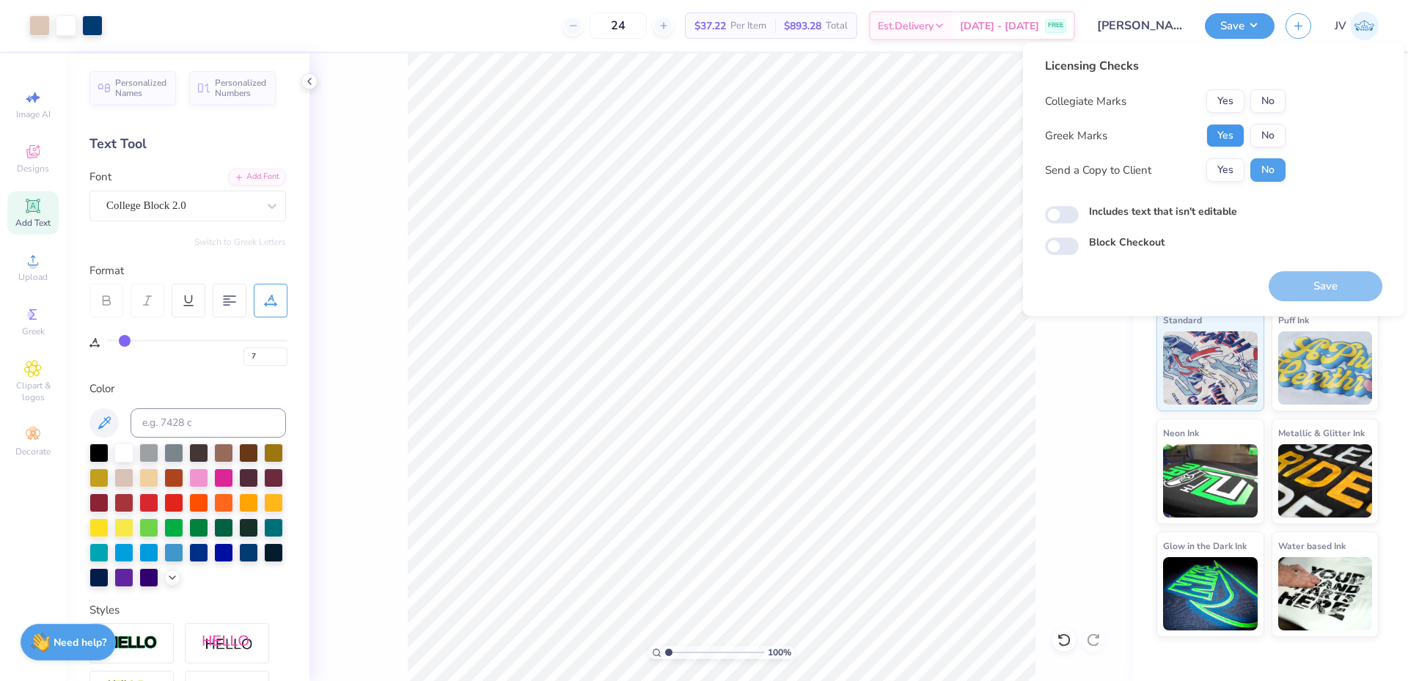
click at [1225, 131] on button "Yes" at bounding box center [1225, 135] width 38 height 23
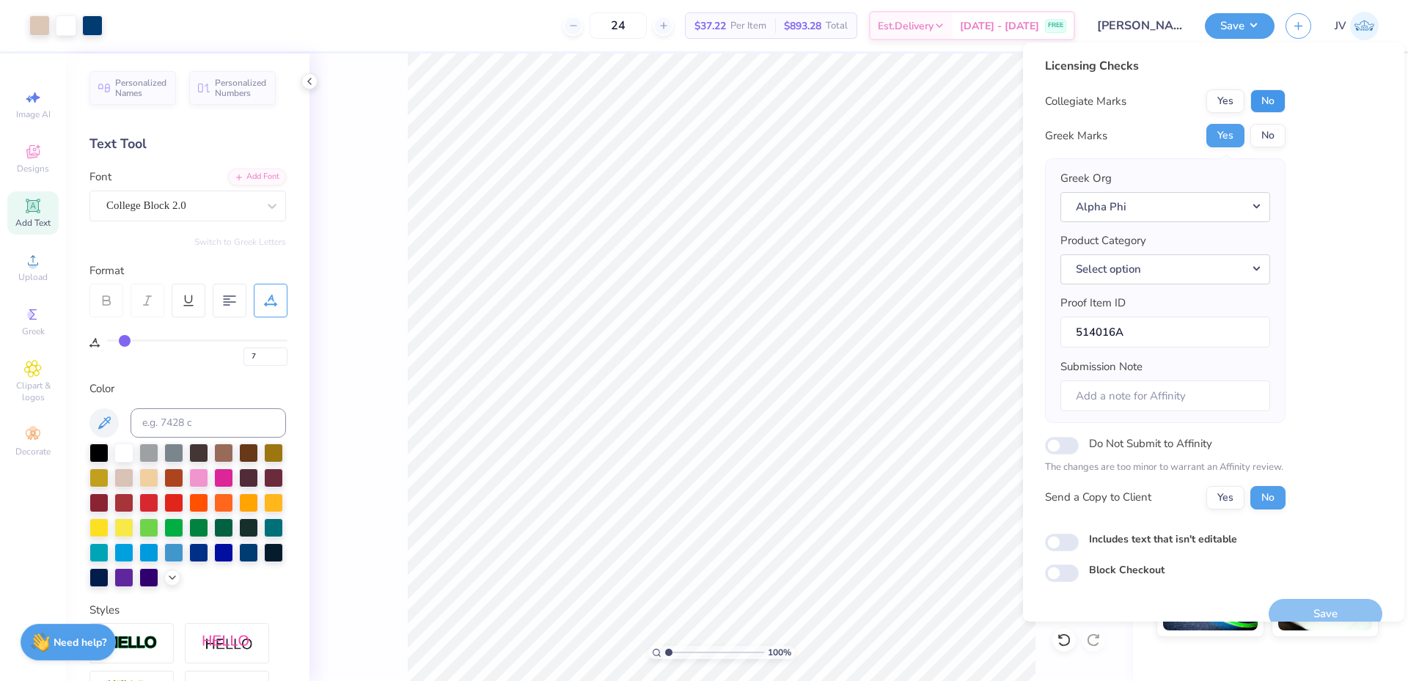
click at [1263, 103] on button "No" at bounding box center [1267, 100] width 35 height 23
click at [1136, 270] on button "Select option" at bounding box center [1165, 269] width 210 height 30
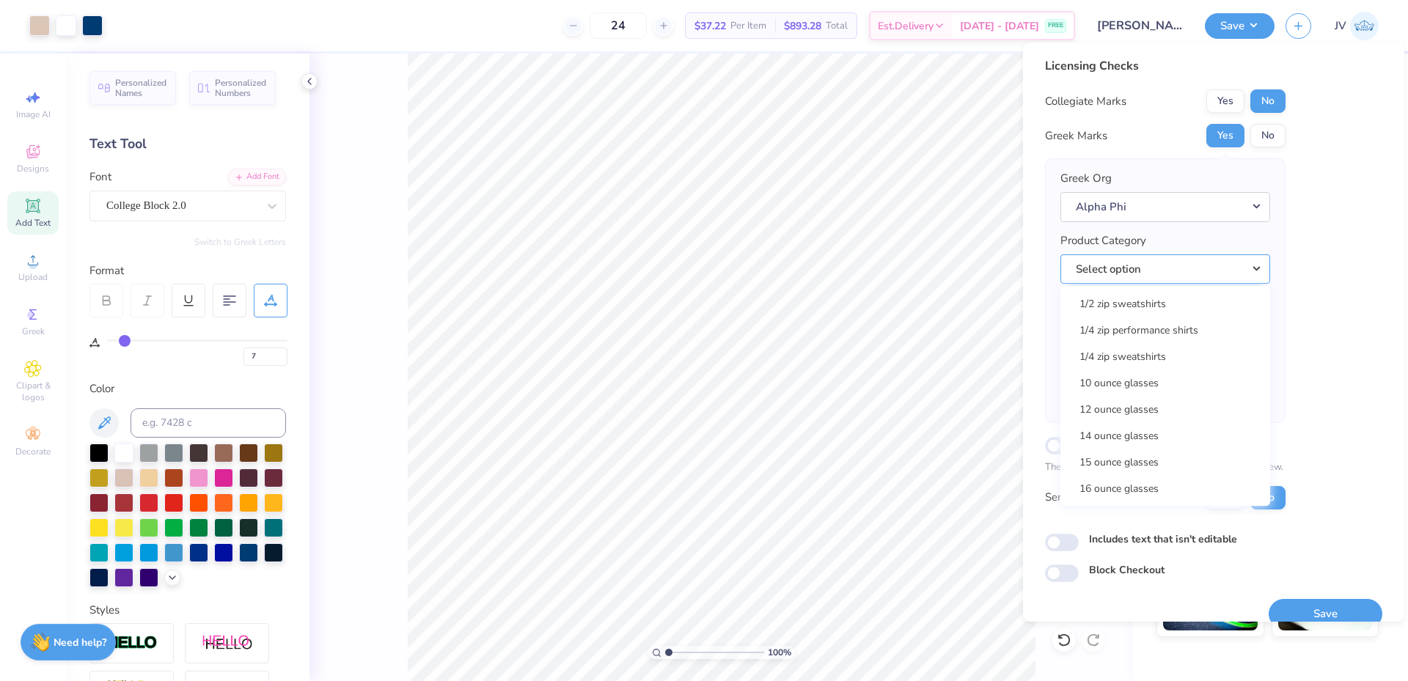
click at [1216, 262] on button "Select option" at bounding box center [1165, 269] width 210 height 30
click at [1207, 274] on button "Select option" at bounding box center [1165, 269] width 210 height 30
click at [1137, 321] on link "Tank tops" at bounding box center [1165, 325] width 198 height 24
click at [1372, 245] on div "Licensing Checks Collegiate Marks Yes No Greek Marks Yes No Greek Org Alpha Phi…" at bounding box center [1213, 332] width 381 height 579
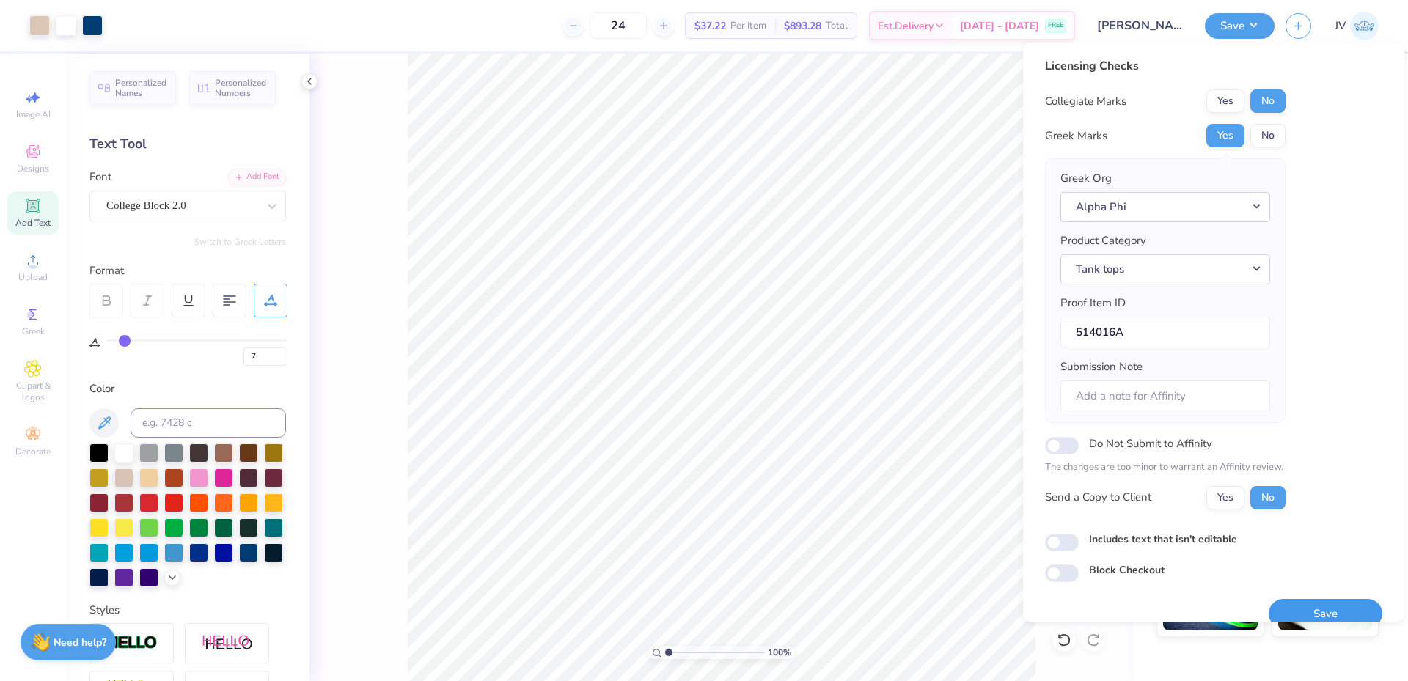
click at [1321, 607] on button "Save" at bounding box center [1325, 614] width 114 height 30
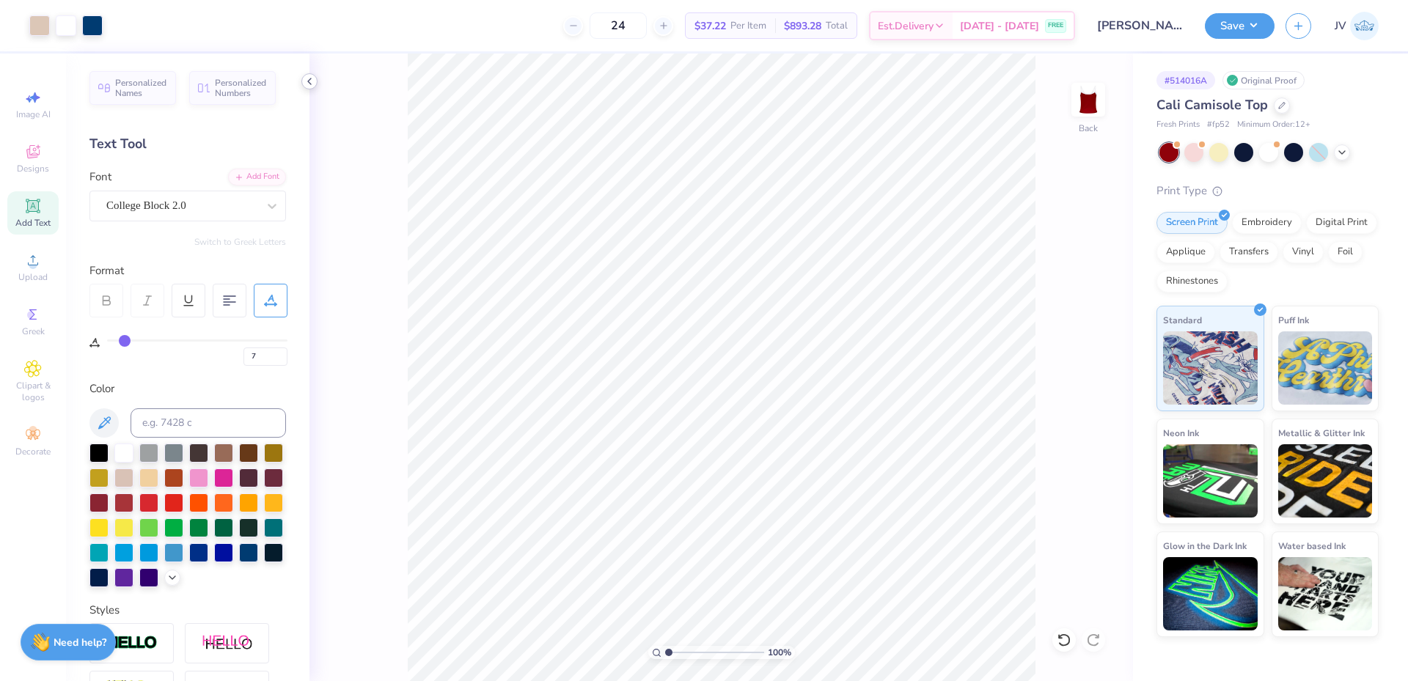
click at [306, 76] on icon at bounding box center [310, 82] width 12 height 12
